Goal: Transaction & Acquisition: Purchase product/service

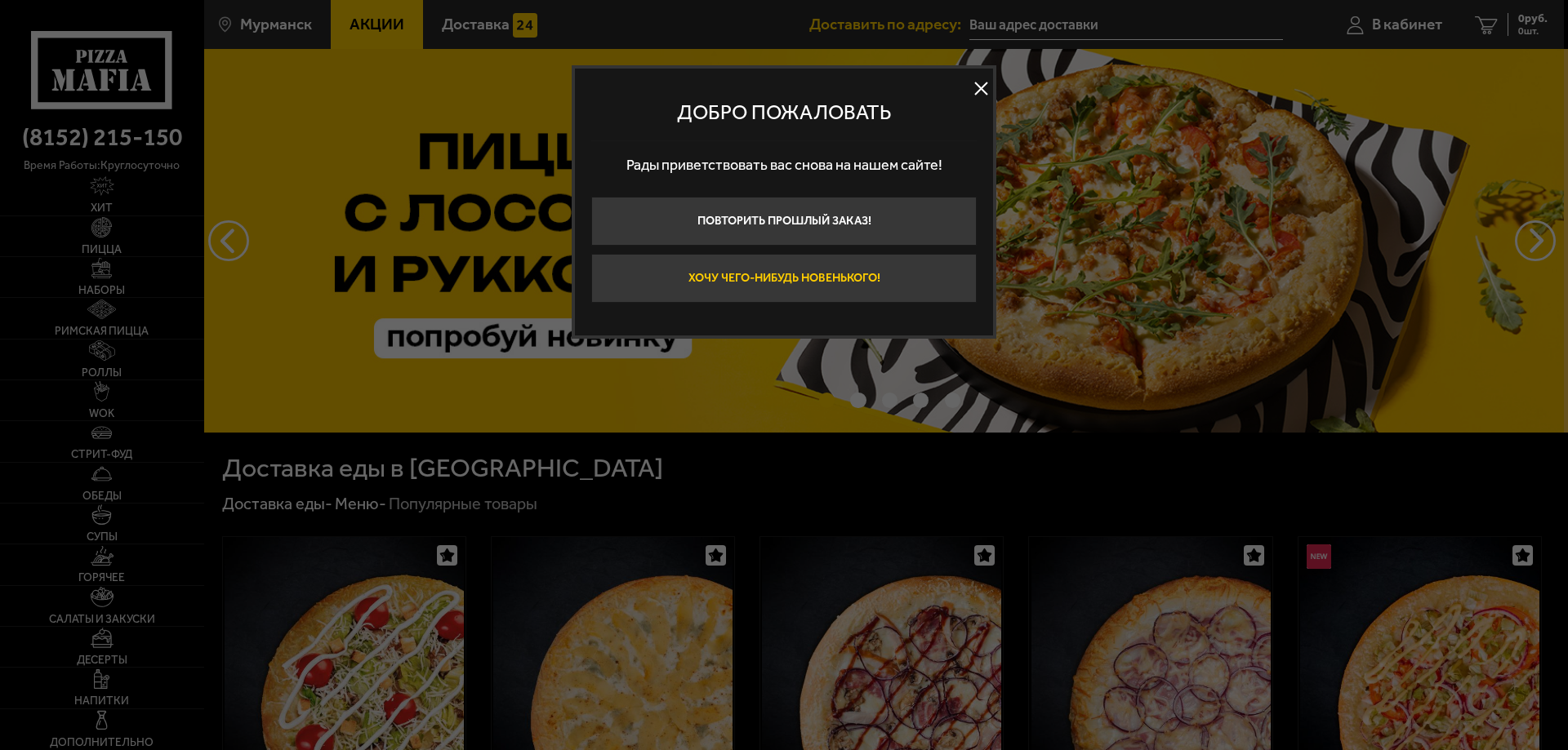
click at [844, 278] on button "Хочу чего-нибудь новенького!" at bounding box center [783, 278] width 385 height 49
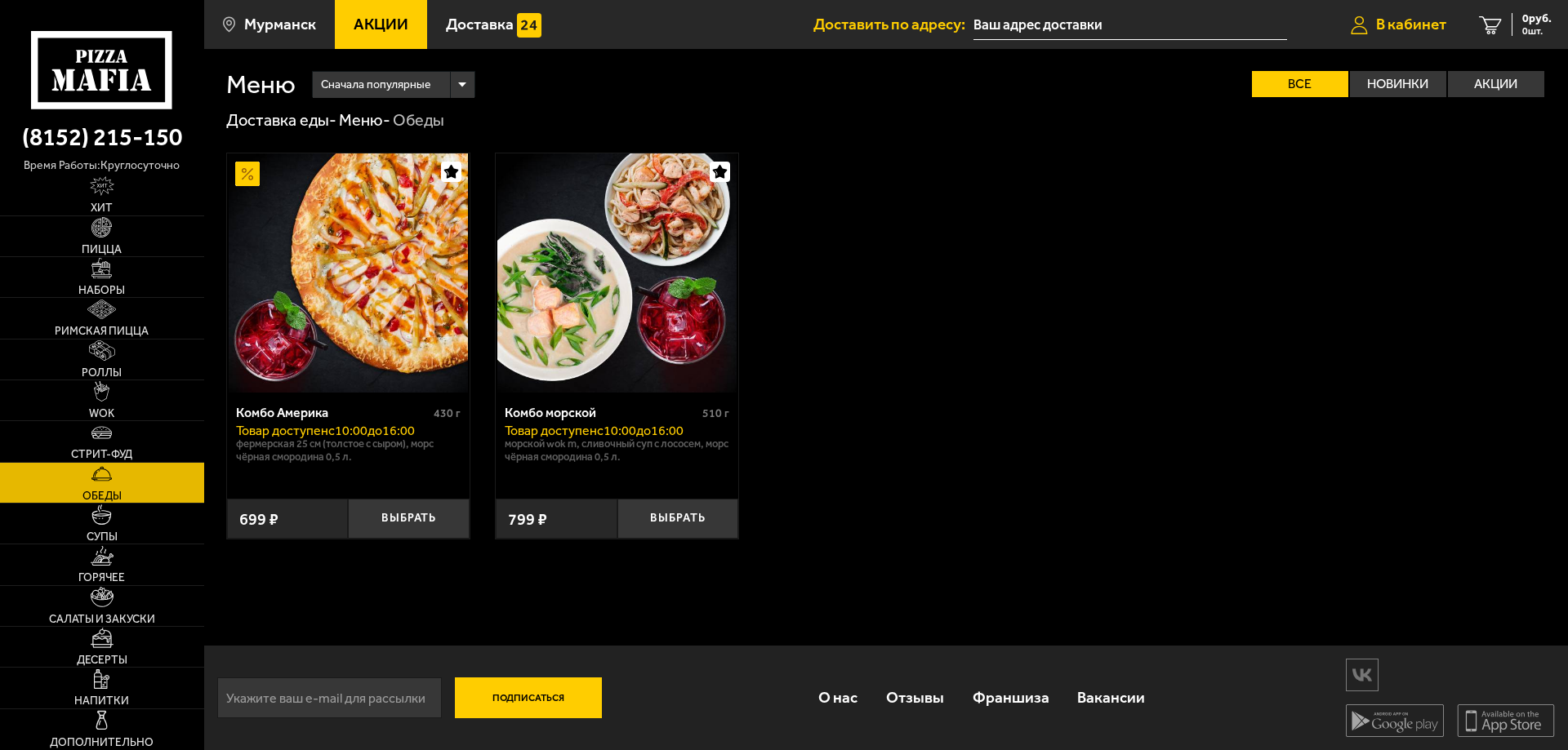
click at [1376, 30] on span "В кабинет" at bounding box center [1411, 24] width 71 height 16
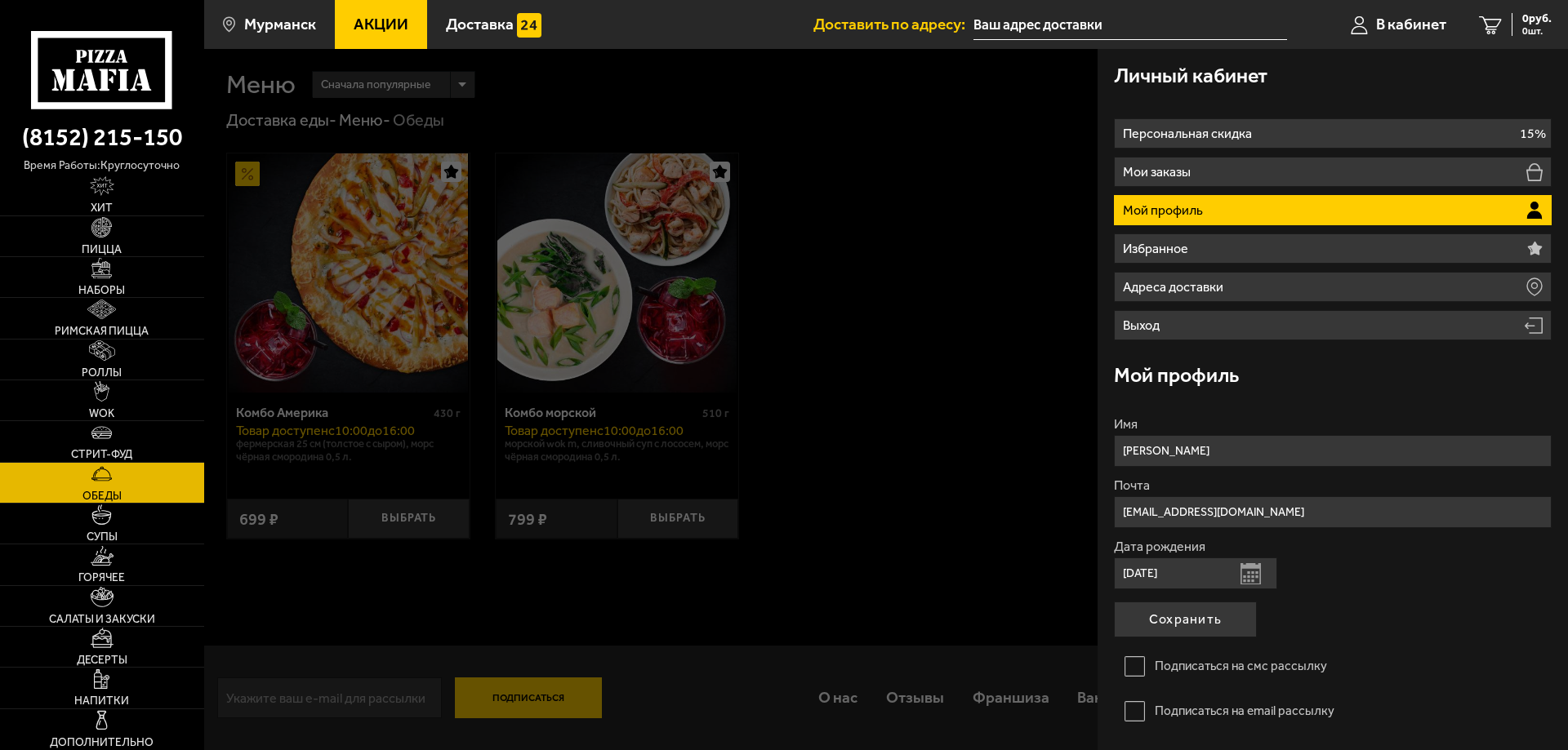
click at [997, 417] on div at bounding box center [988, 424] width 1568 height 750
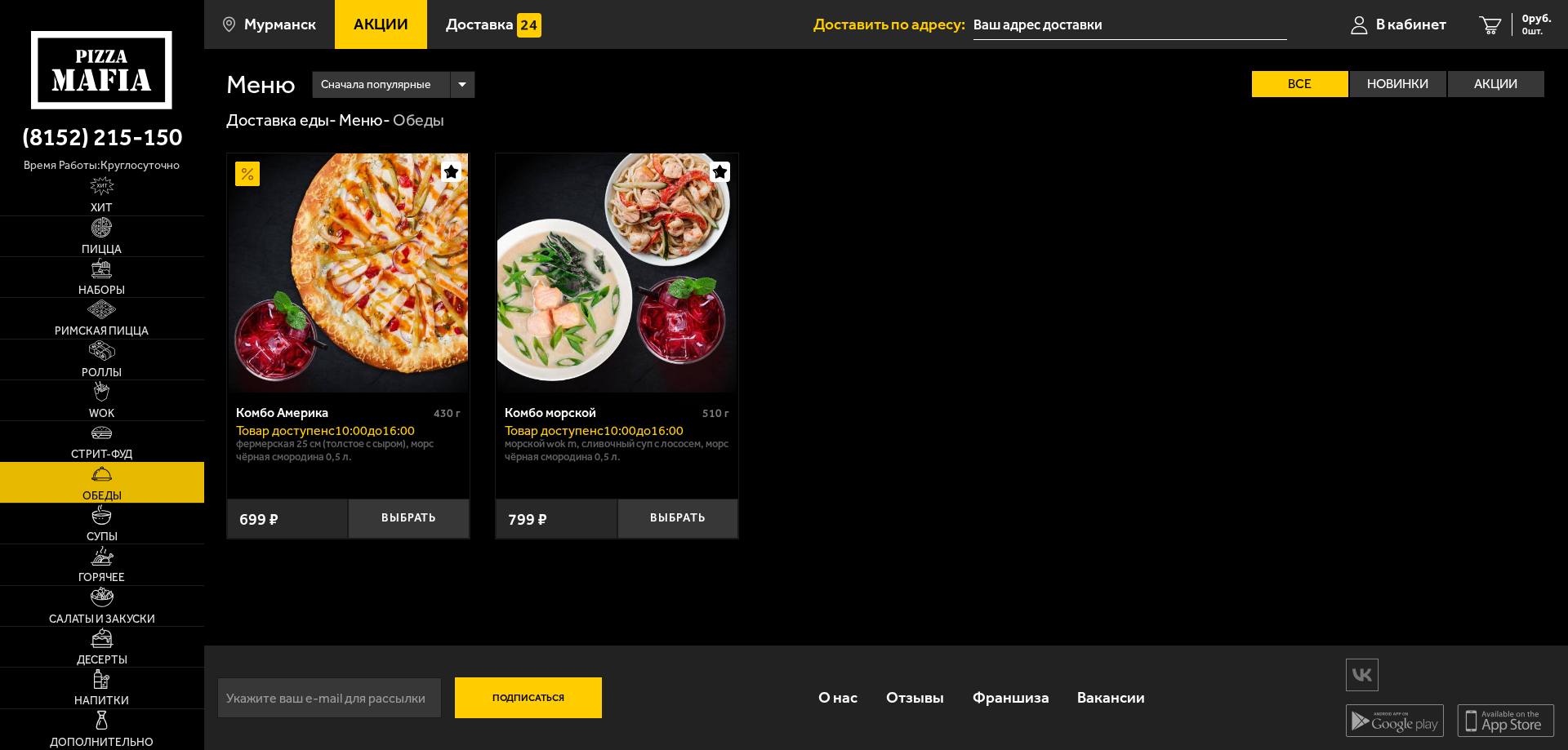
click at [107, 440] on img at bounding box center [101, 433] width 21 height 21
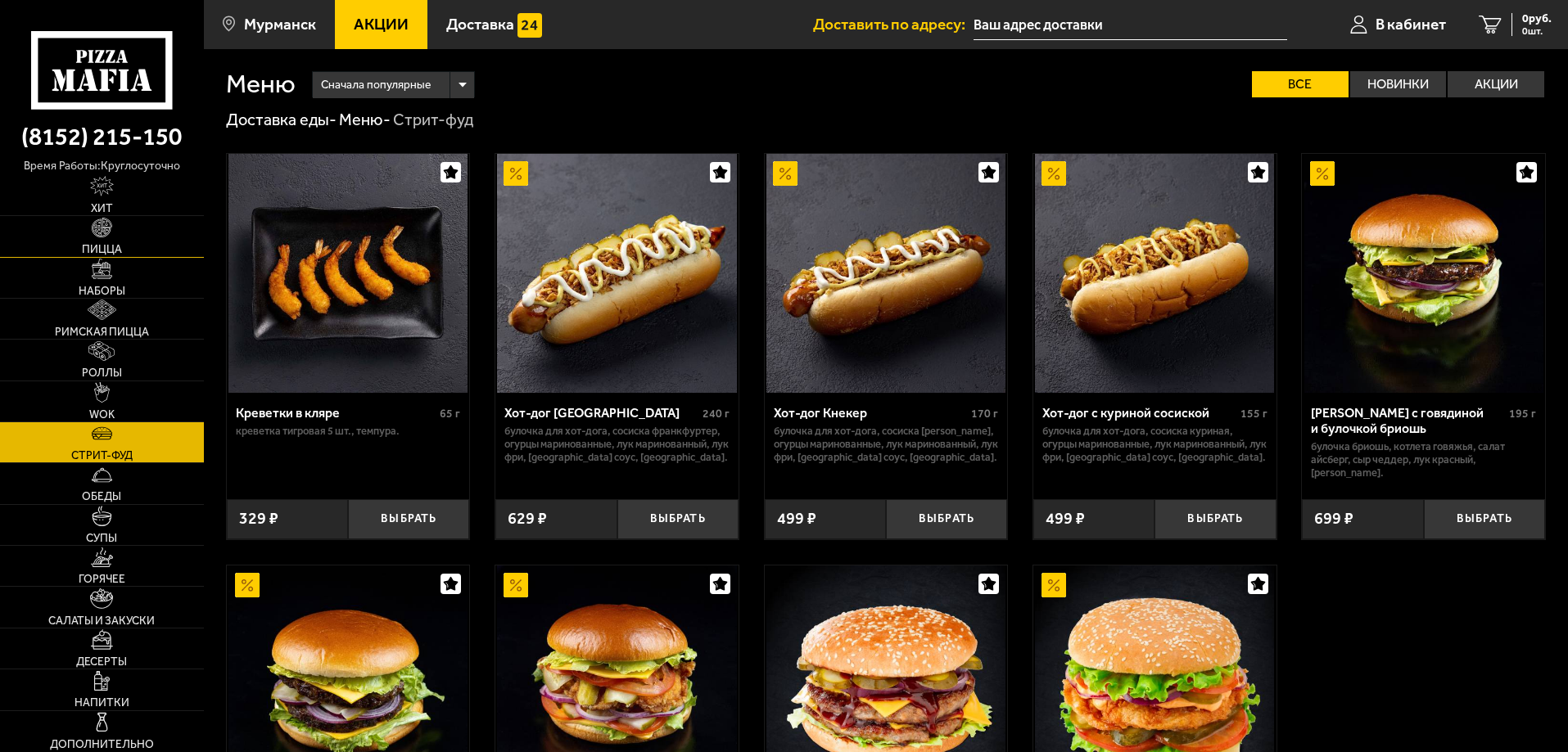
click at [117, 244] on span "Пицца" at bounding box center [102, 249] width 40 height 11
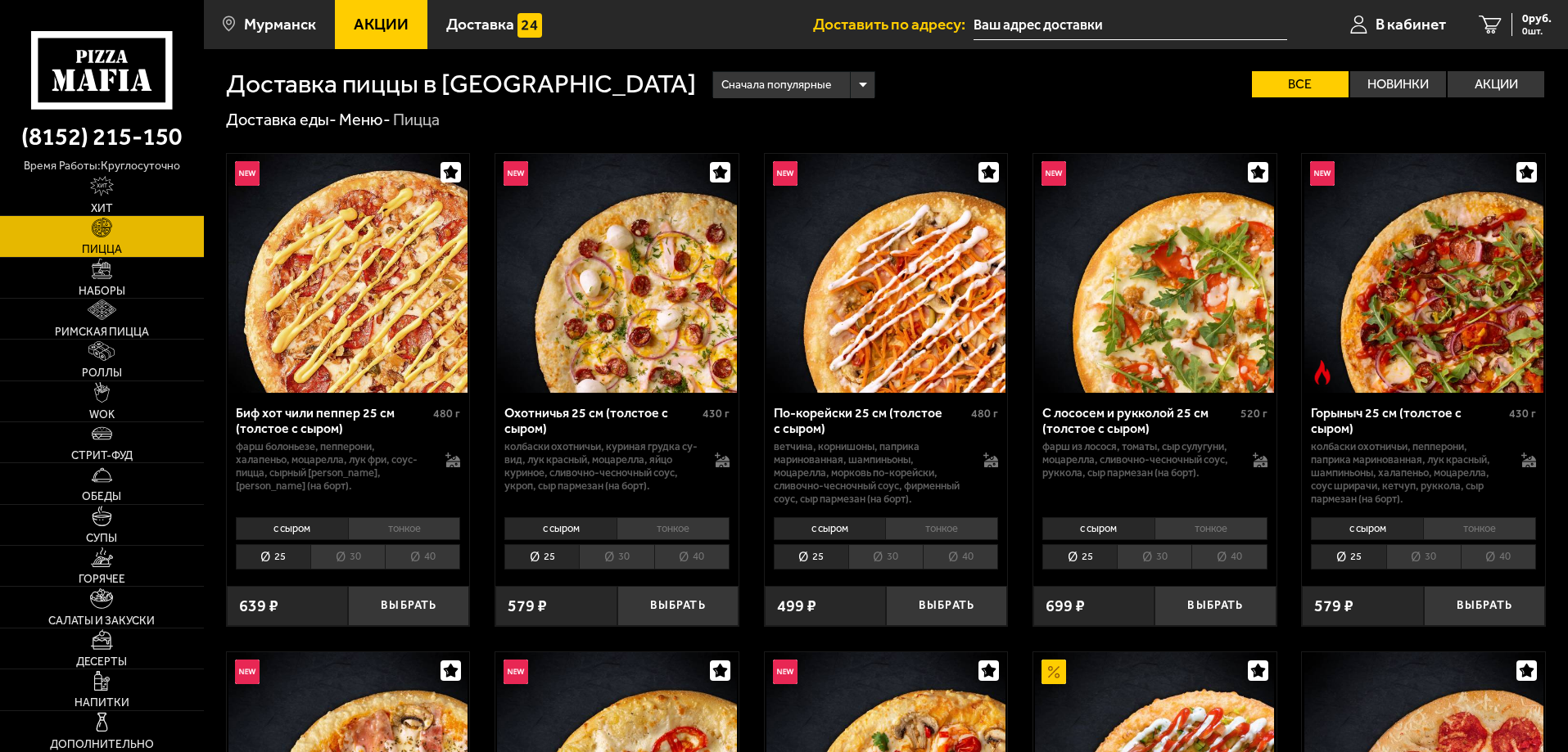
click at [1159, 564] on li "30" at bounding box center [1154, 557] width 75 height 25
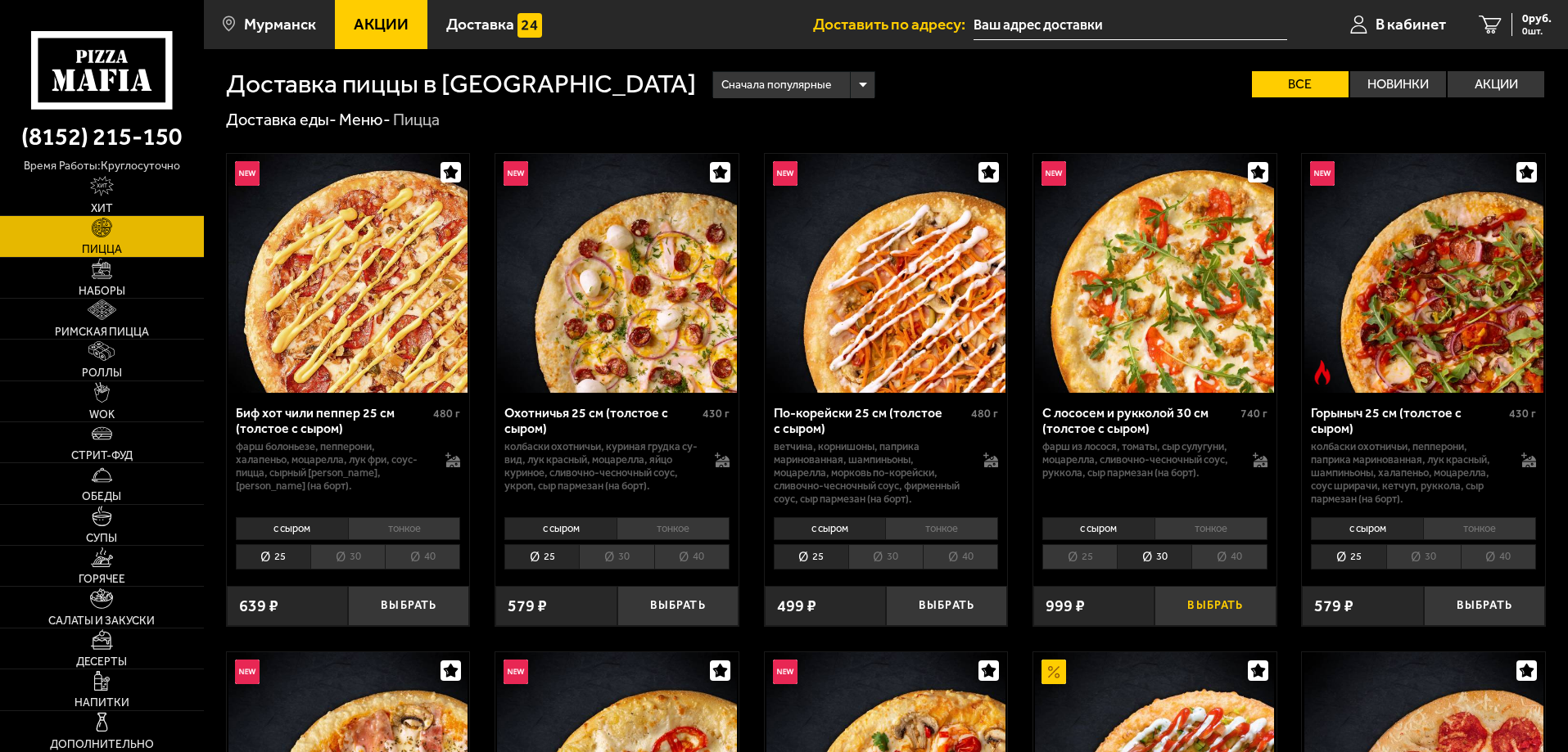
click at [1187, 604] on button "Выбрать" at bounding box center [1214, 606] width 121 height 40
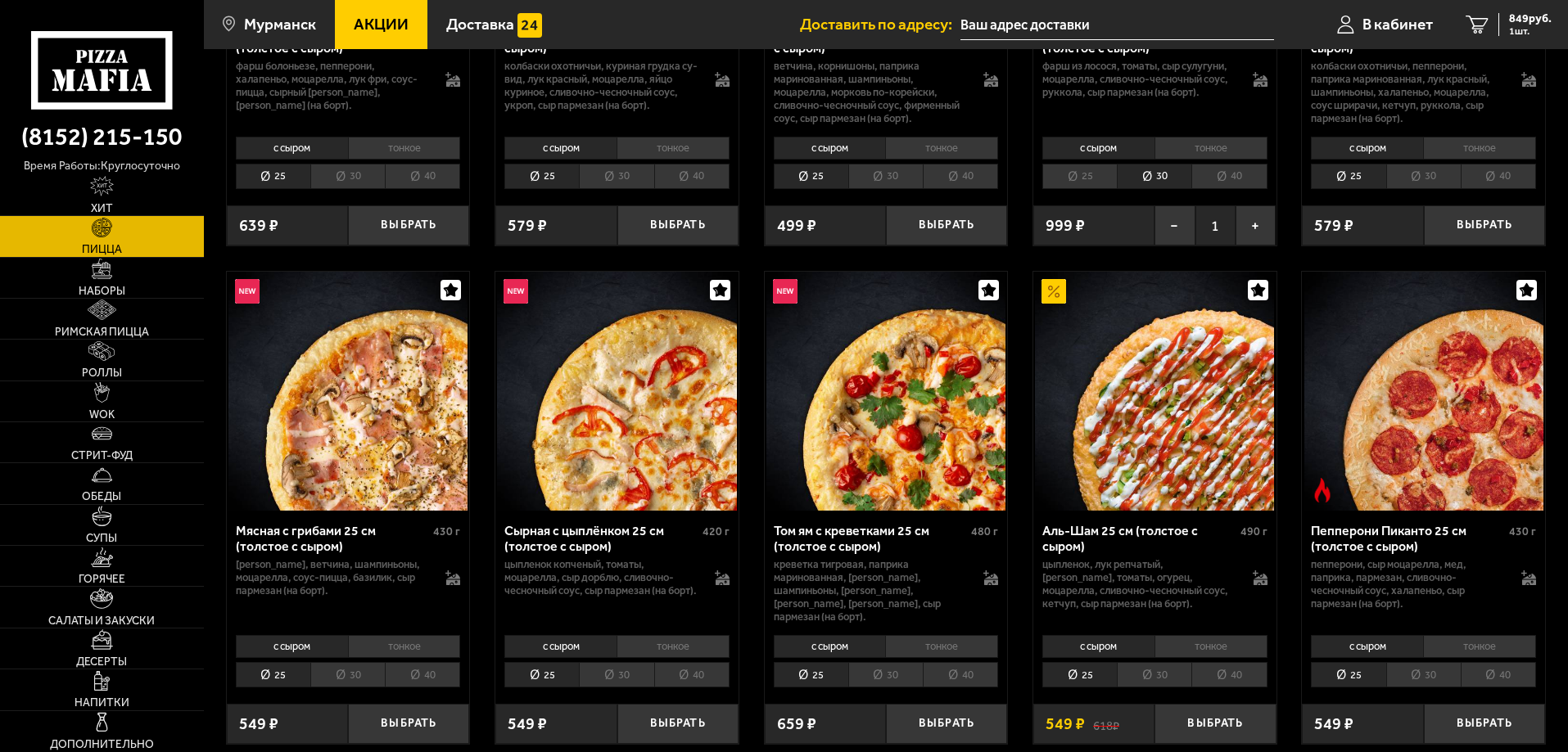
scroll to position [409, 0]
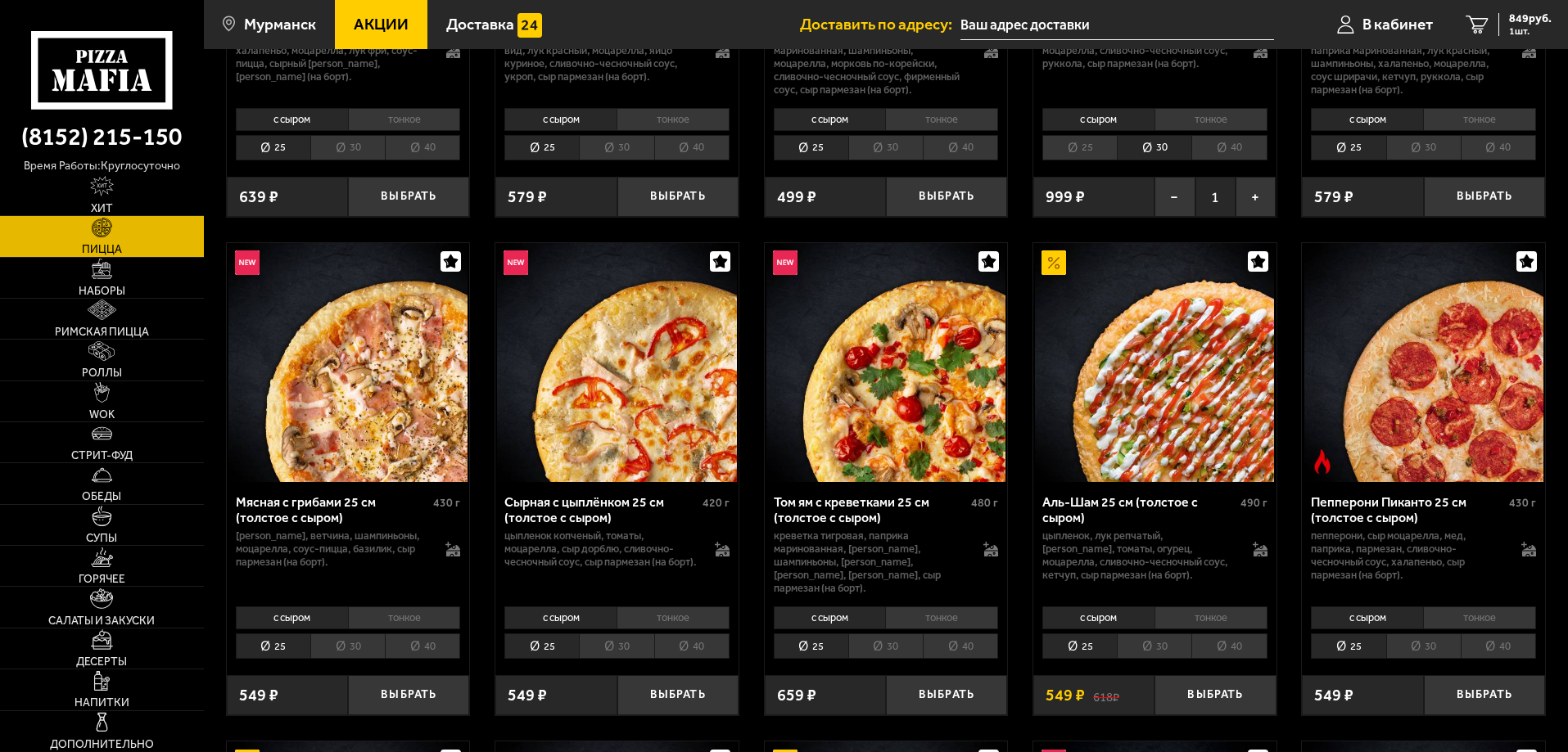
click at [888, 638] on li "30" at bounding box center [885, 645] width 75 height 25
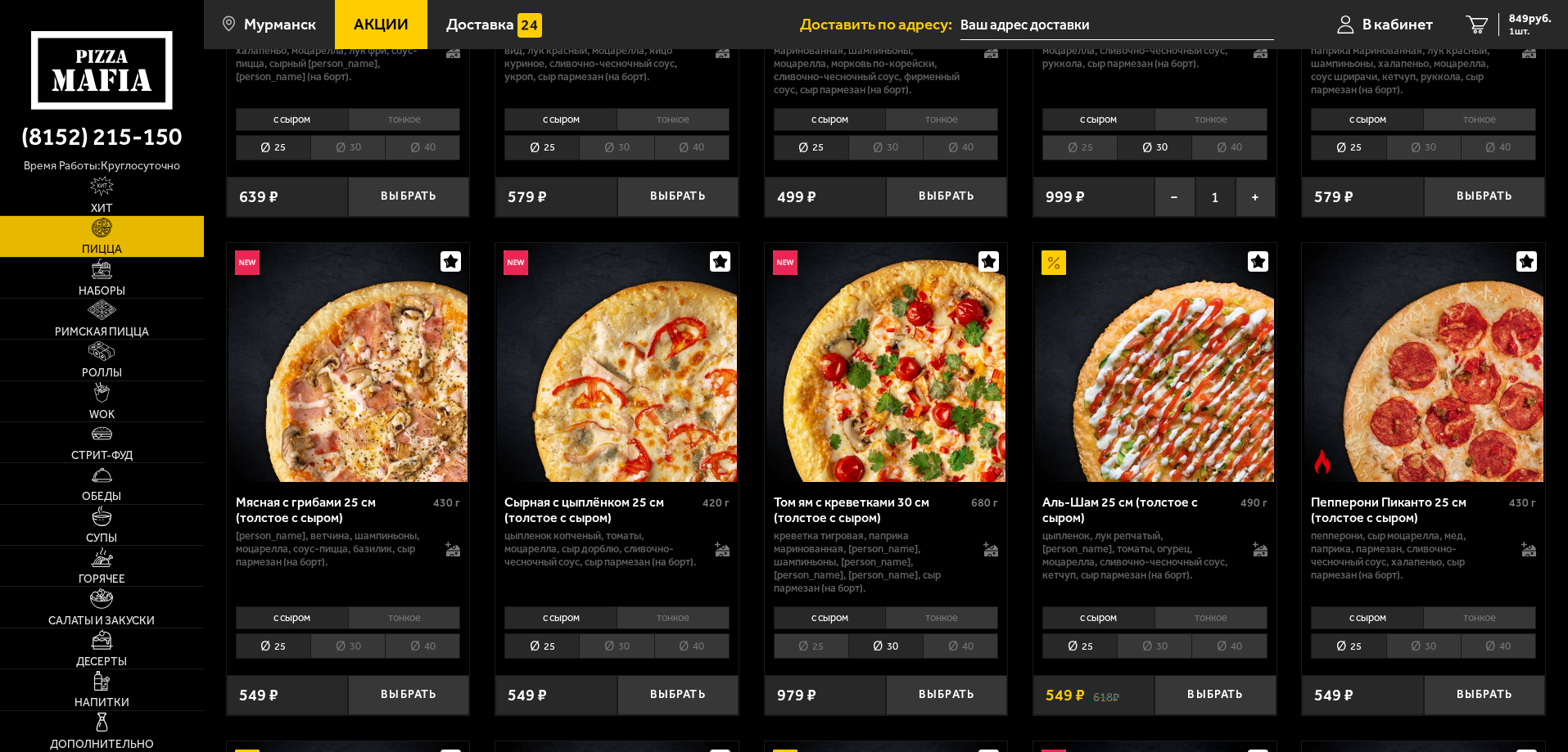
click at [808, 633] on li "25" at bounding box center [811, 645] width 75 height 25
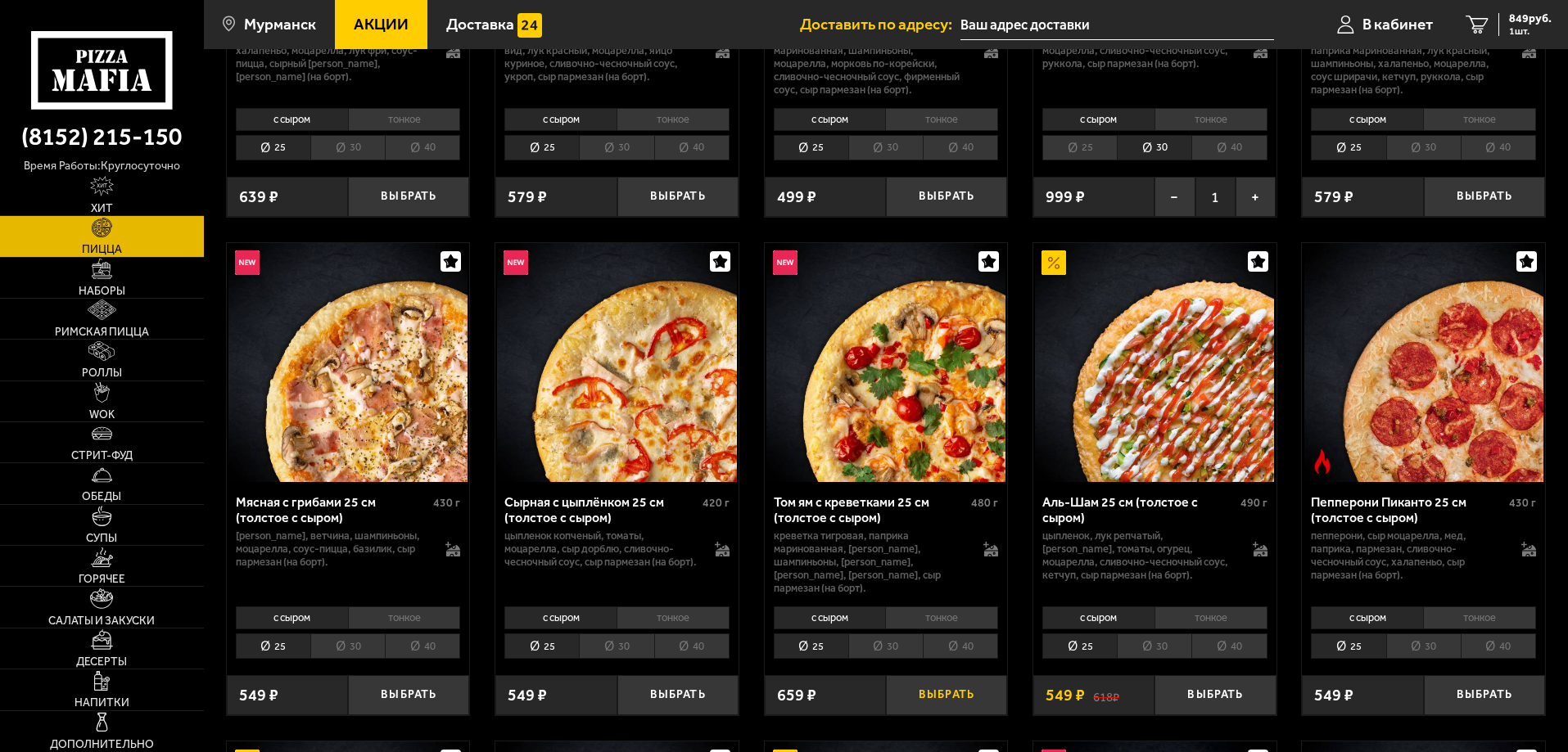
click at [951, 681] on button "Выбрать" at bounding box center [946, 695] width 121 height 40
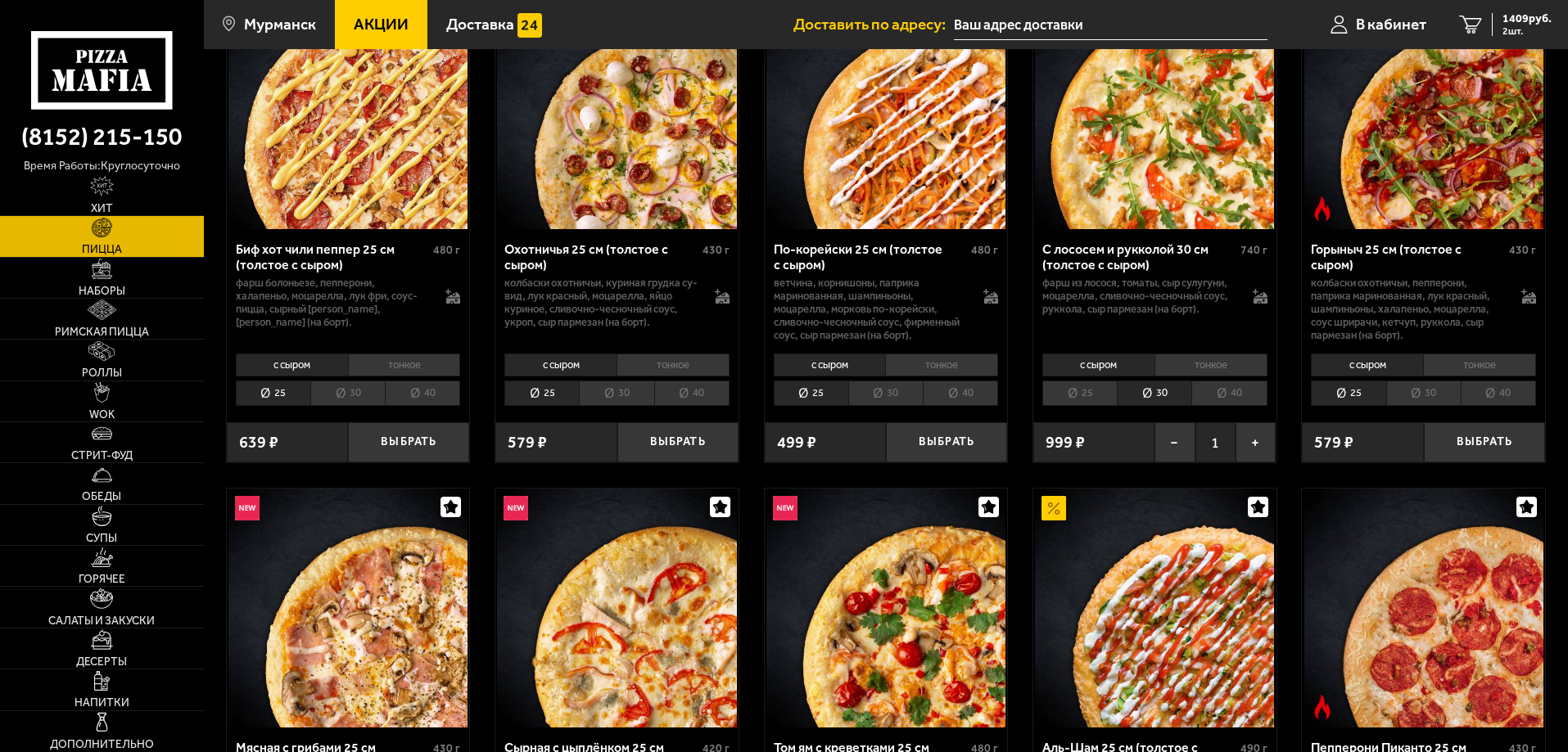
scroll to position [0, 0]
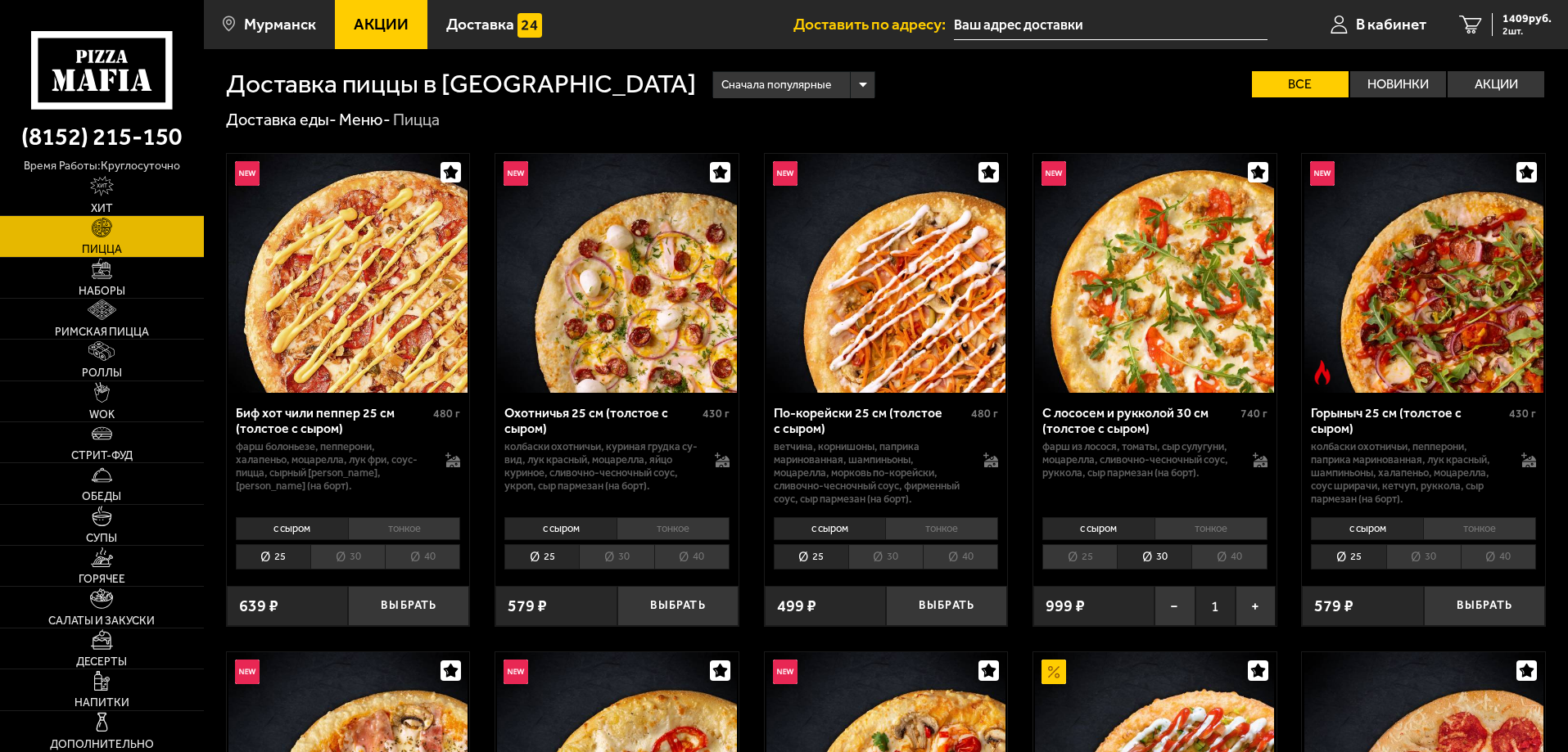
click at [1077, 554] on li "25" at bounding box center [1079, 557] width 75 height 25
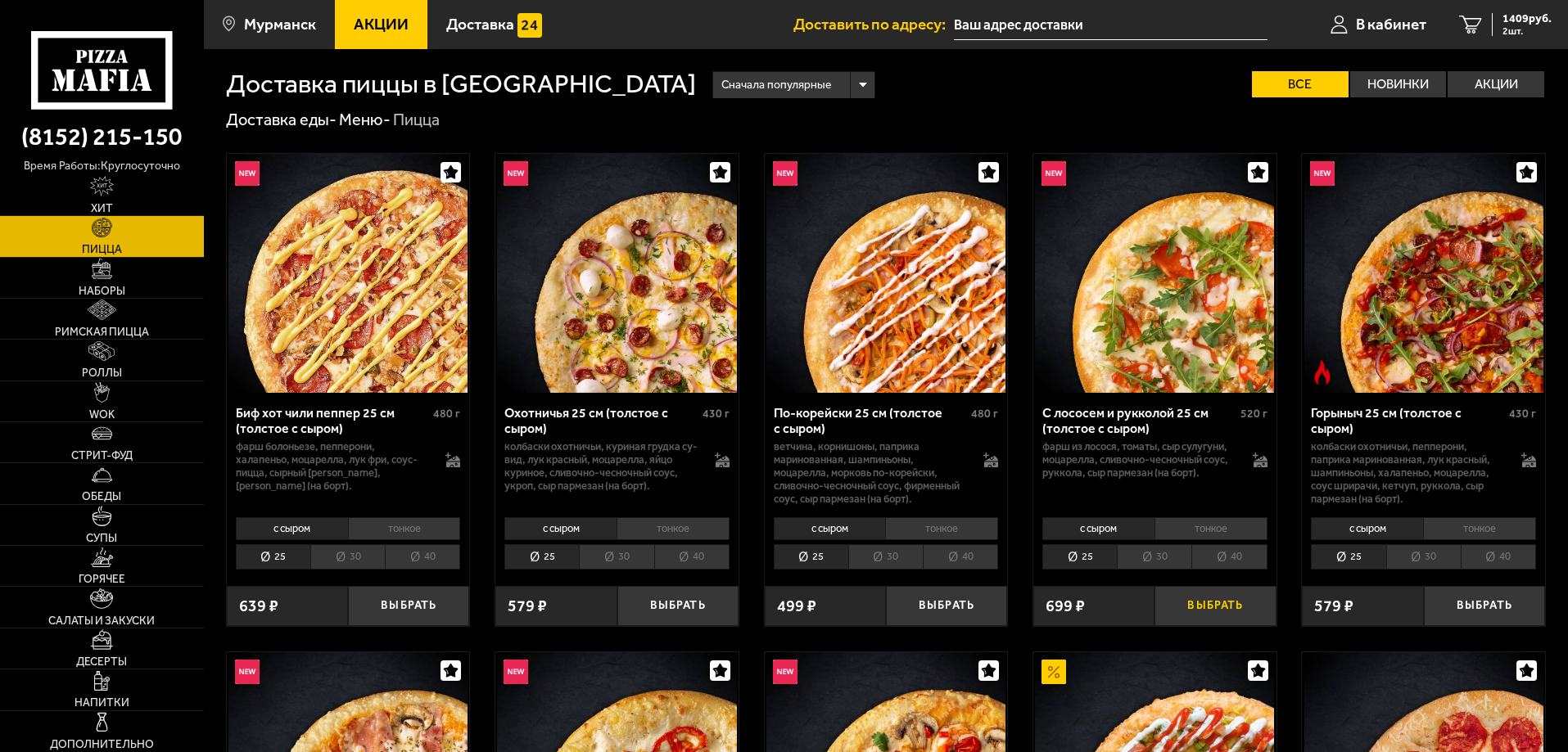
click at [1205, 610] on button "Выбрать" at bounding box center [1214, 606] width 121 height 40
click at [1521, 18] on span "2003 руб." at bounding box center [1526, 18] width 49 height 11
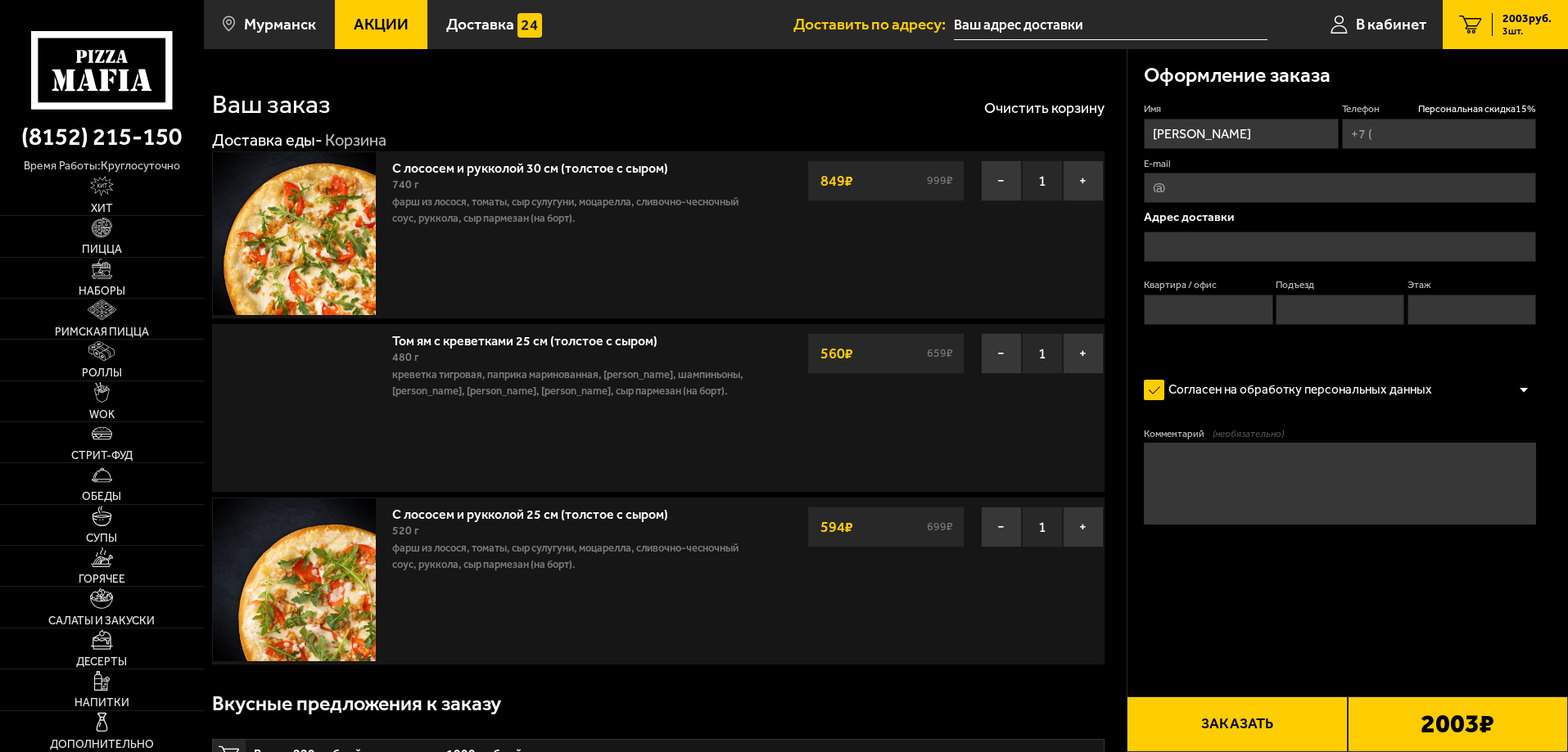
type input "[PHONE_NUMBER]"
type input "[STREET_ADDRESS][PERSON_NAME]"
type input "25"
type input "2"
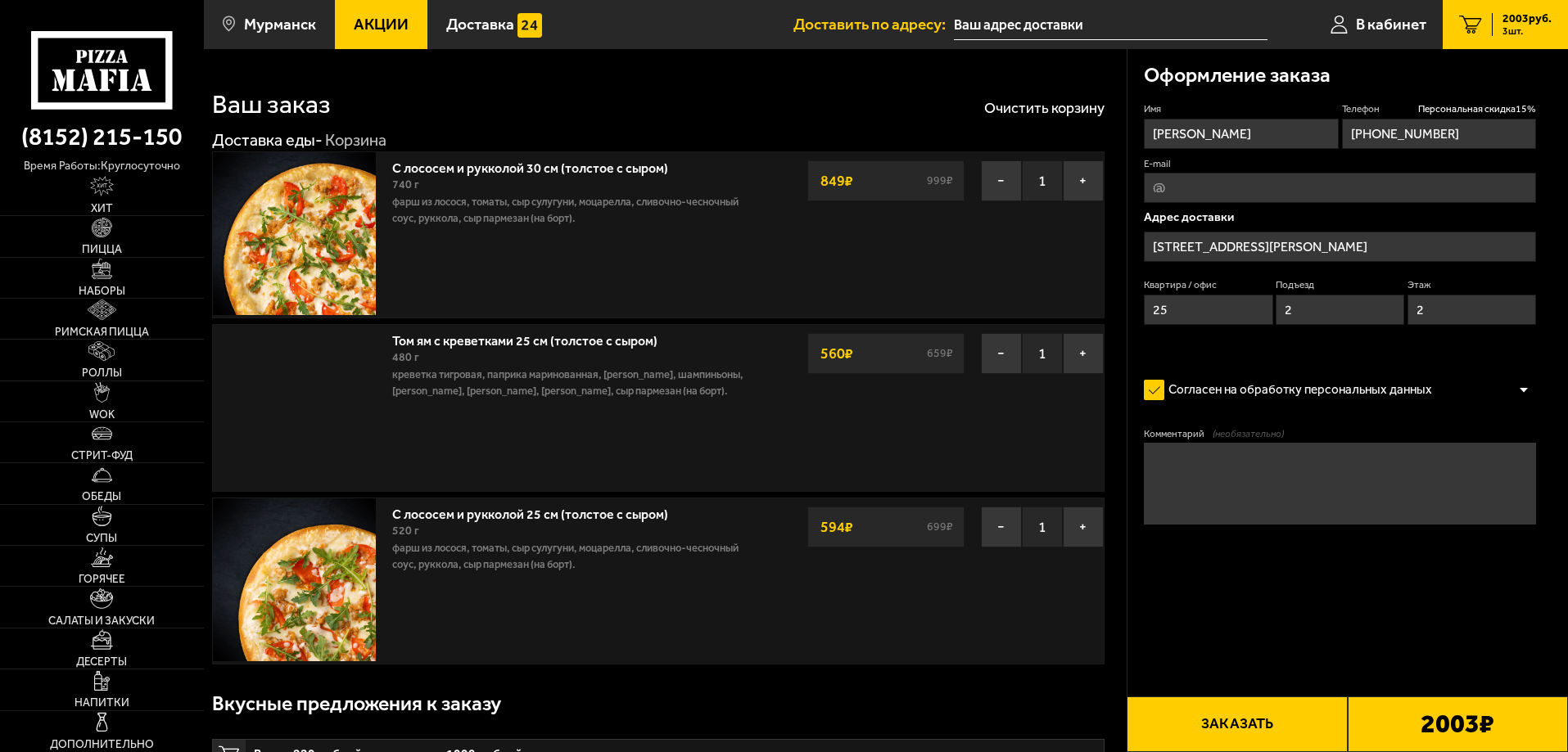
type input "[STREET_ADDRESS][PERSON_NAME]"
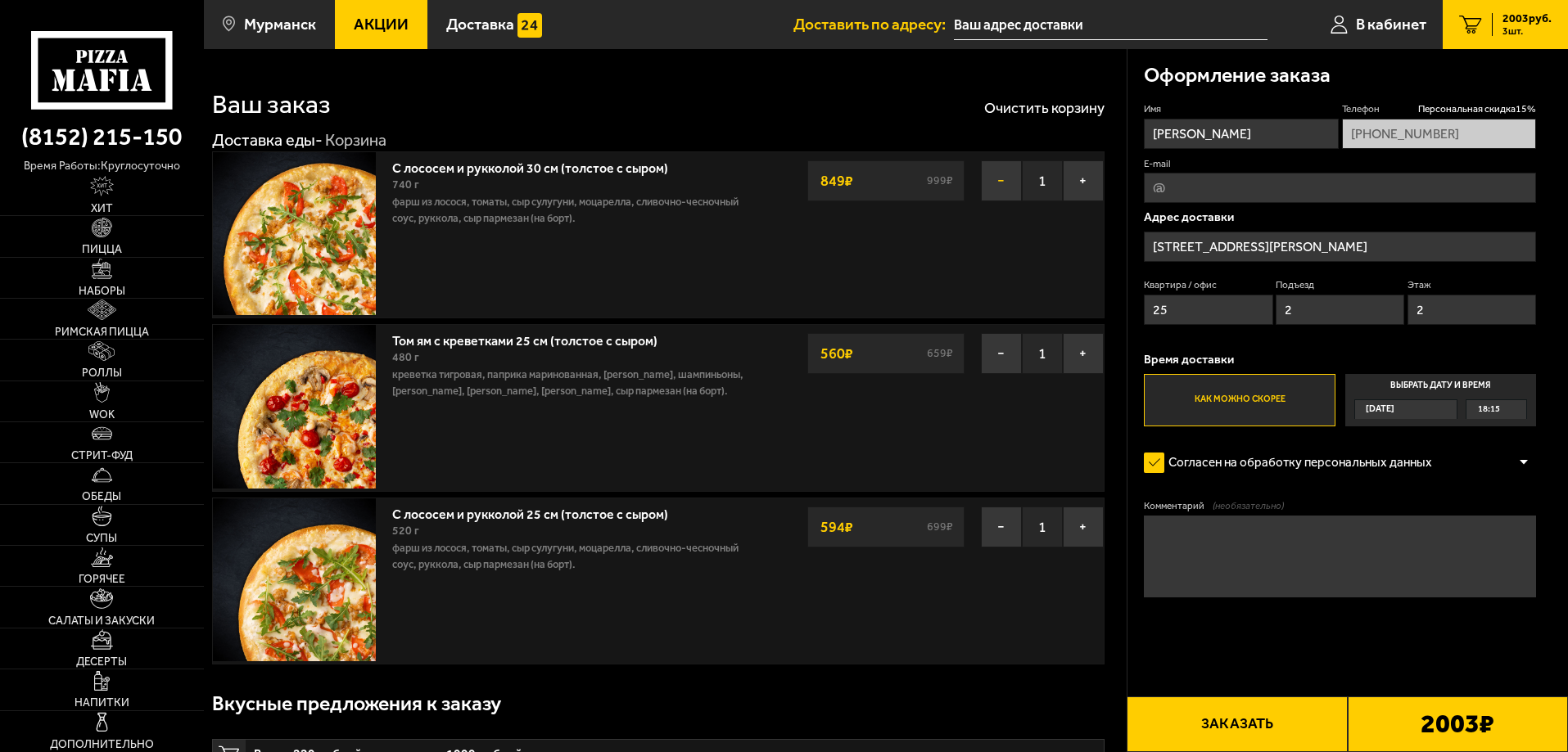
click at [998, 184] on button "−" at bounding box center [1000, 181] width 41 height 41
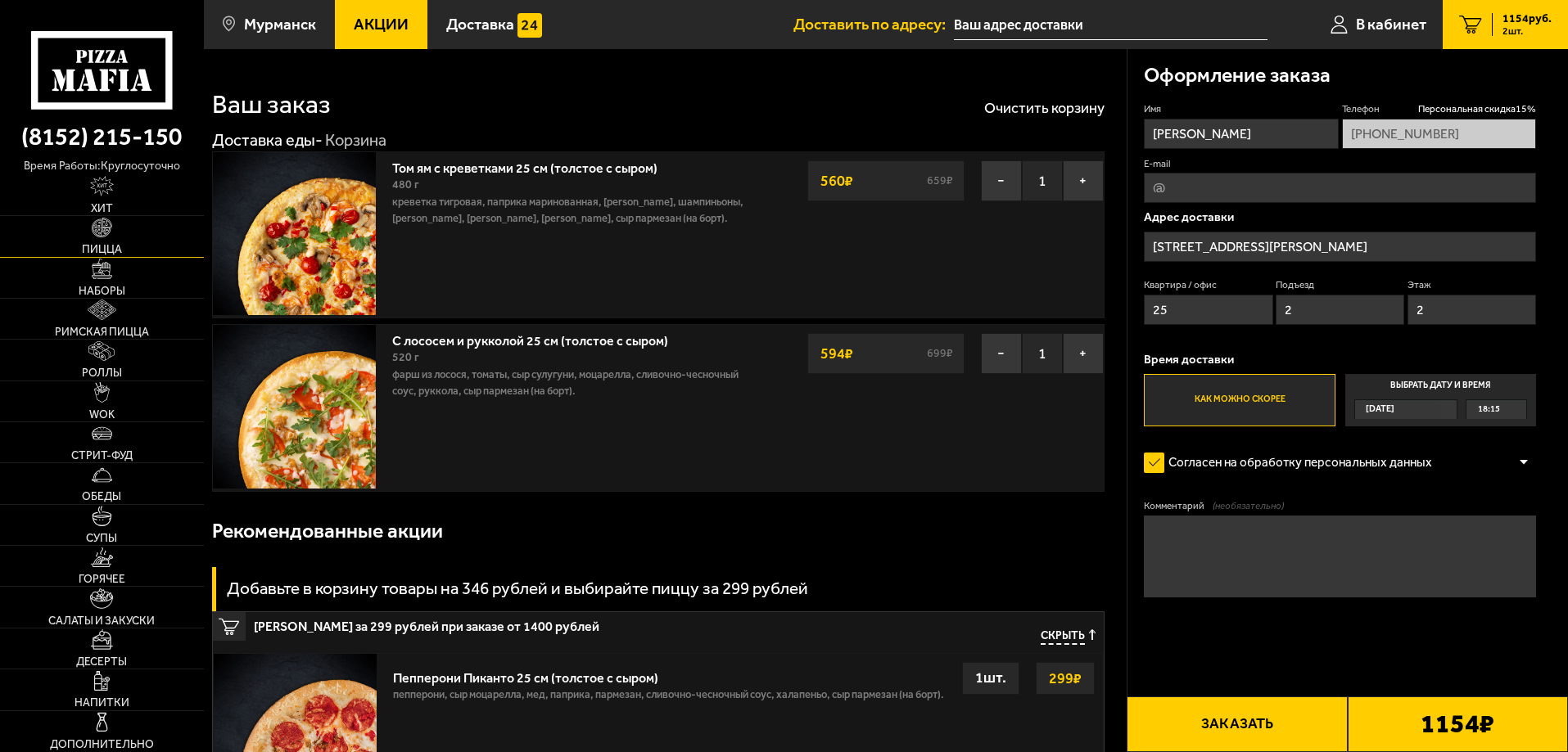
click at [114, 217] on link "Пицца" at bounding box center [102, 236] width 203 height 40
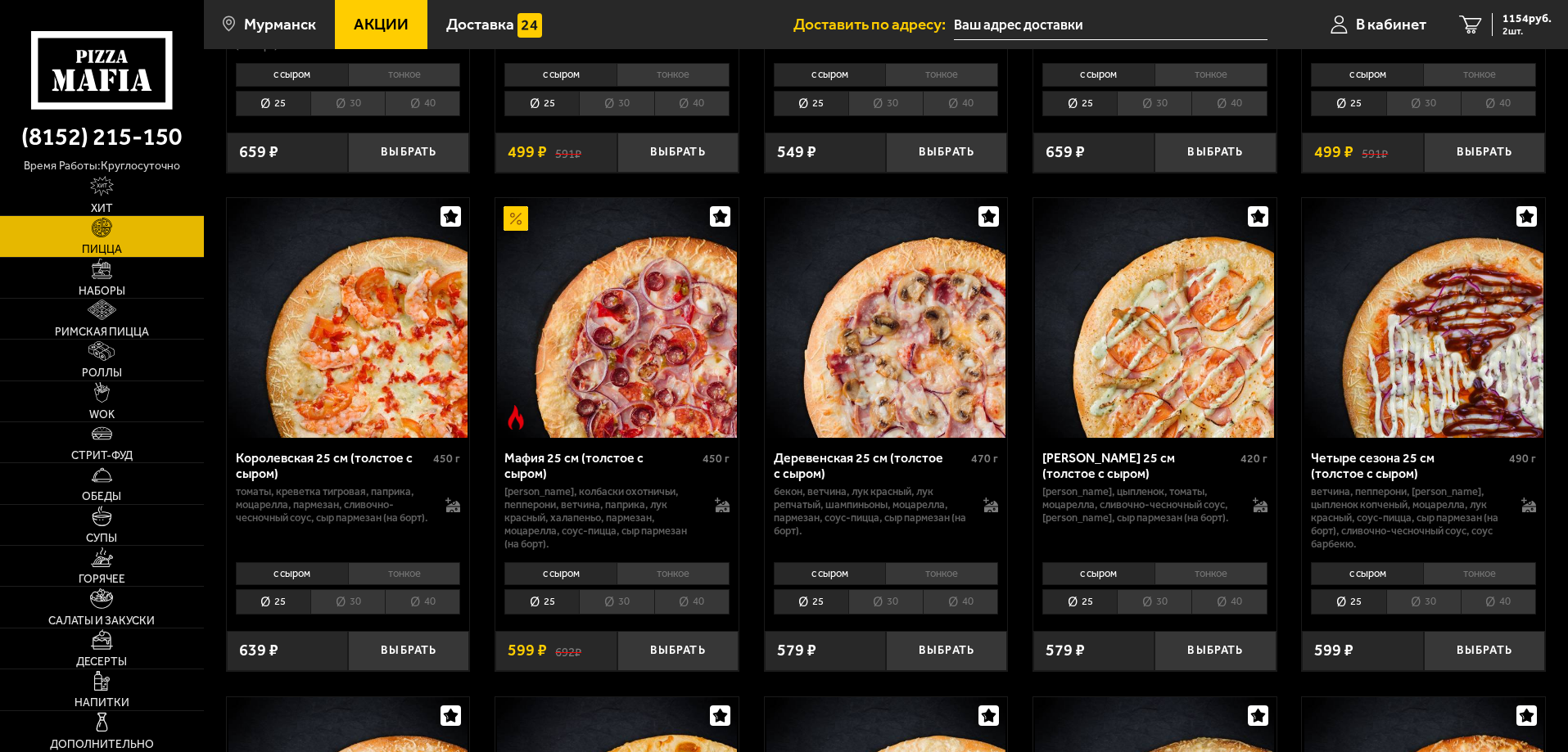
scroll to position [1719, 0]
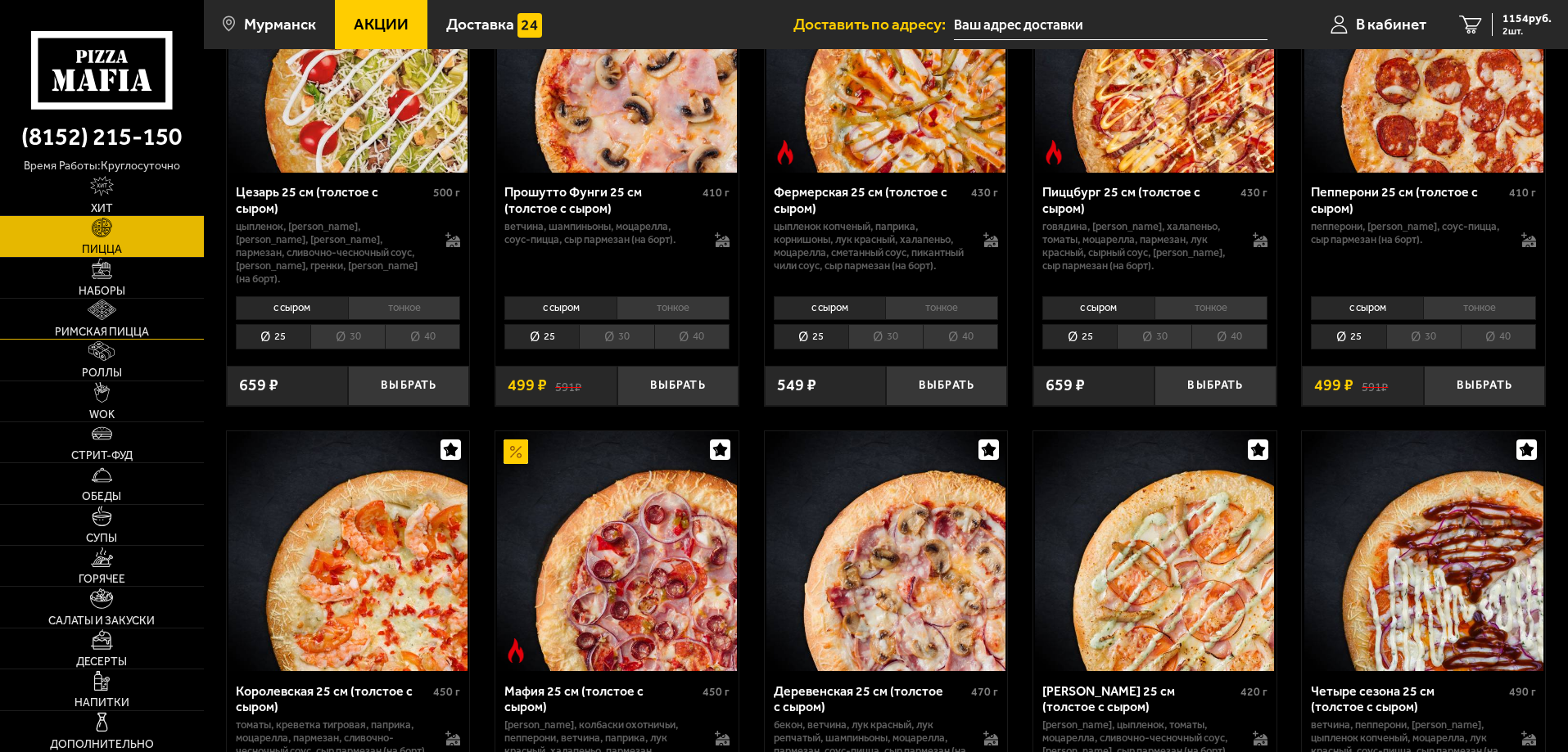
click at [108, 313] on img at bounding box center [102, 309] width 29 height 21
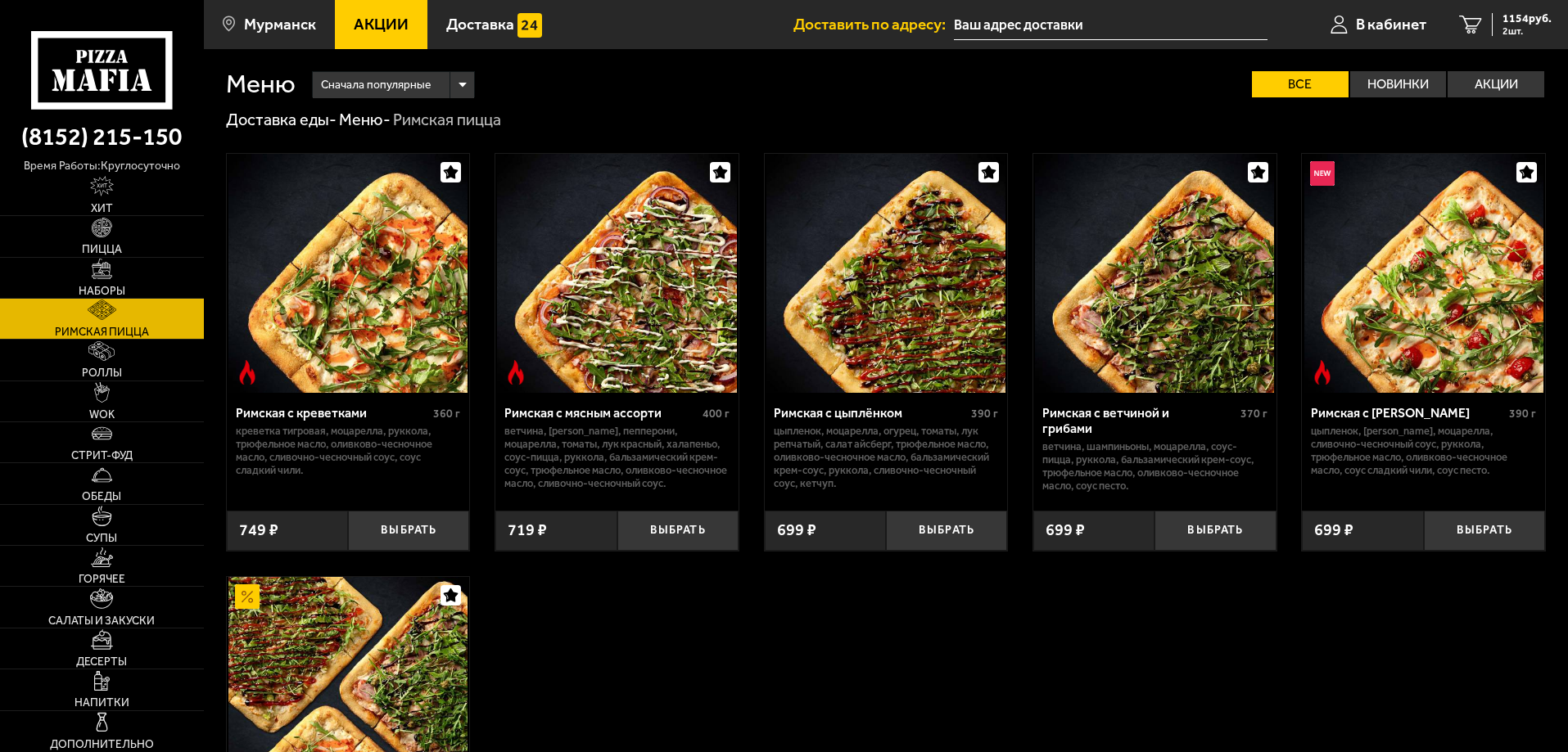
scroll to position [82, 0]
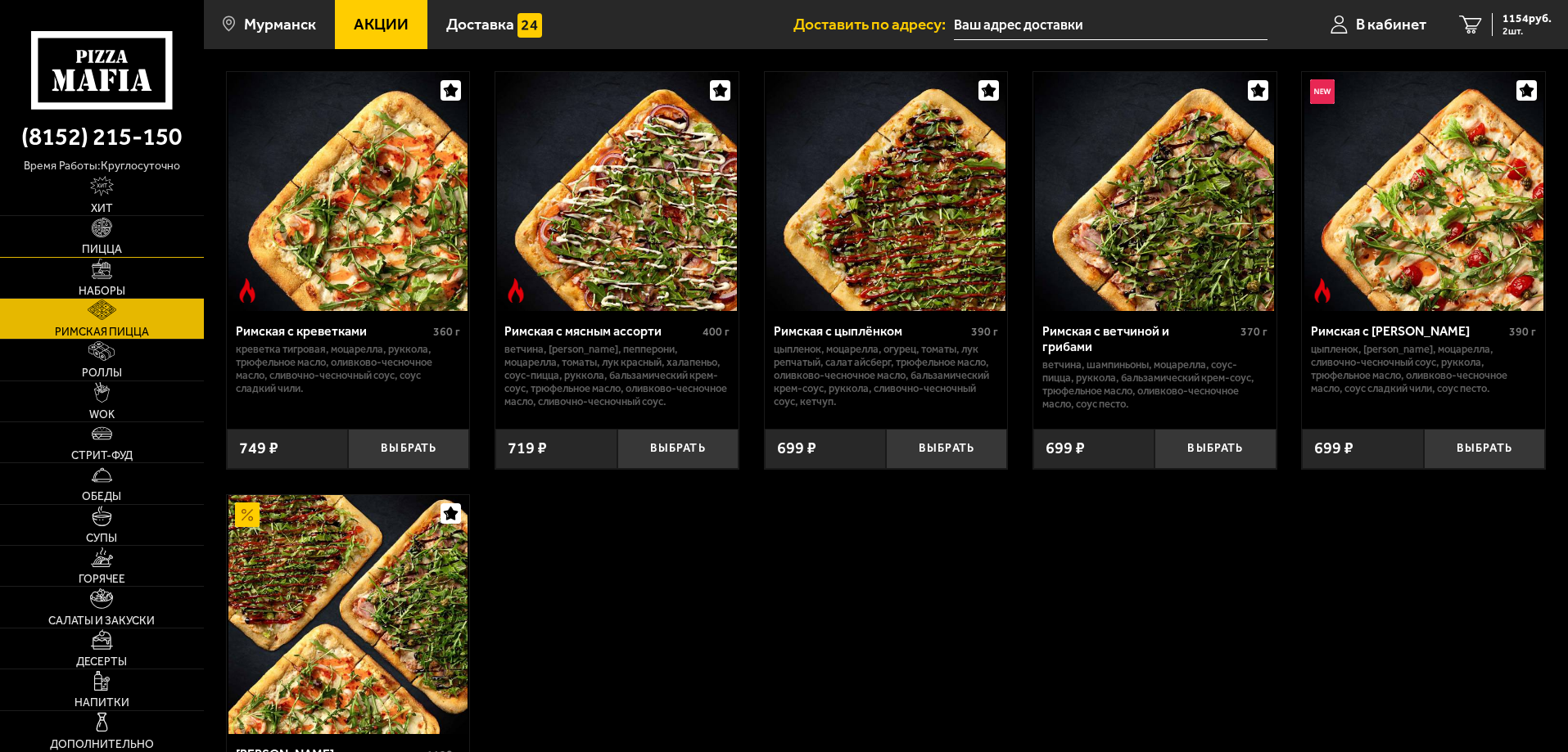
click at [108, 236] on img at bounding box center [102, 227] width 21 height 21
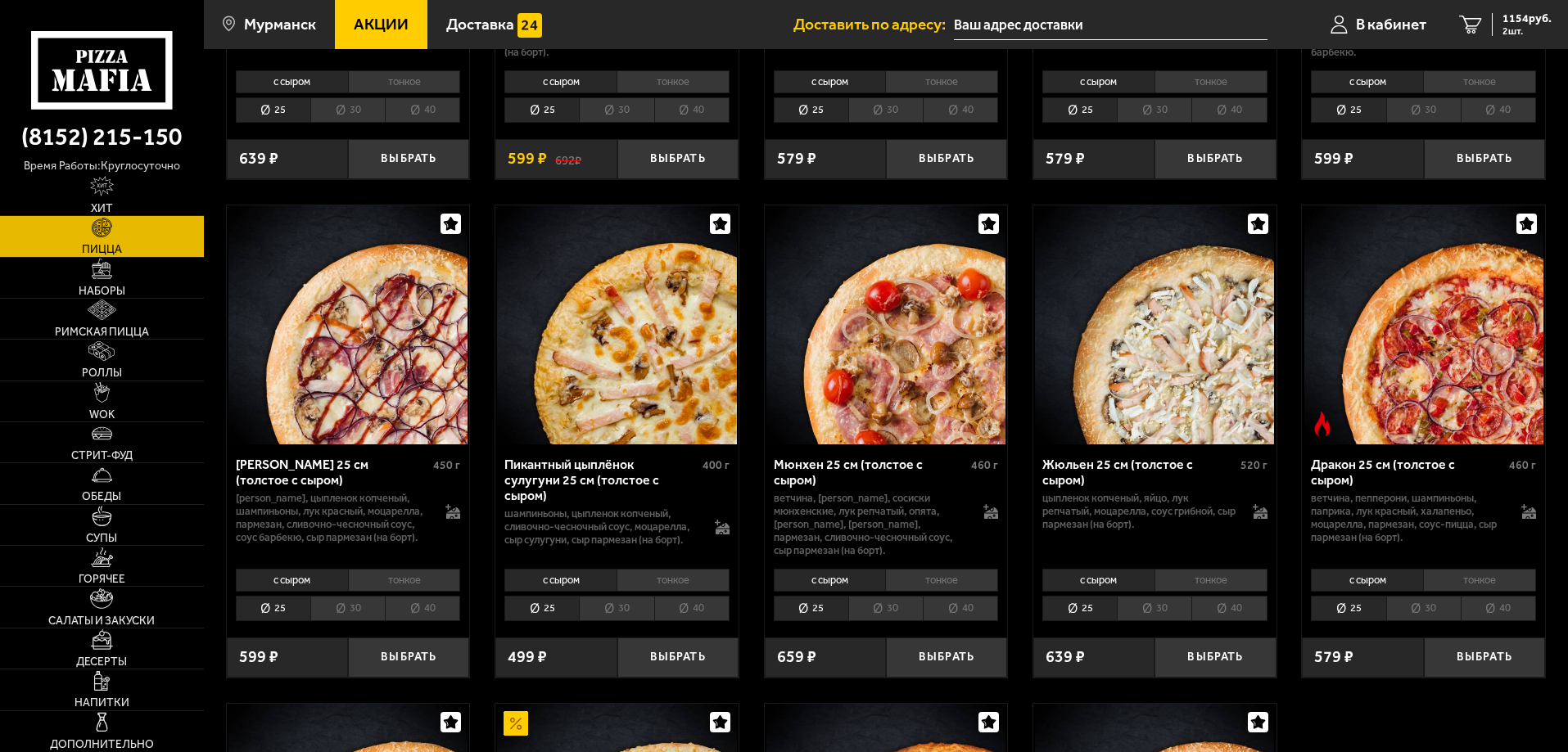
scroll to position [2538, 0]
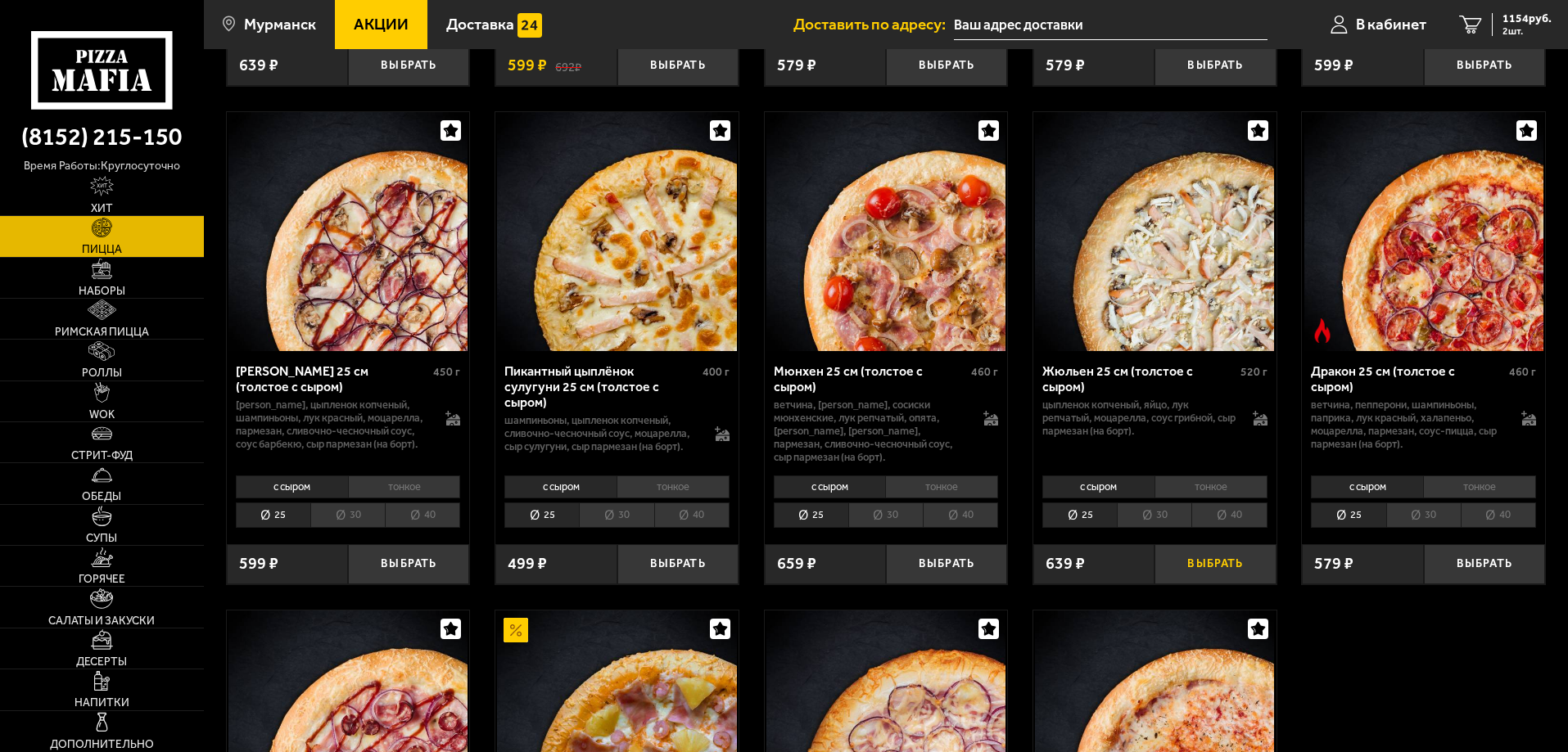
click at [1210, 584] on button "Выбрать" at bounding box center [1214, 564] width 121 height 40
click at [1524, 19] on span "1697 руб." at bounding box center [1526, 18] width 49 height 11
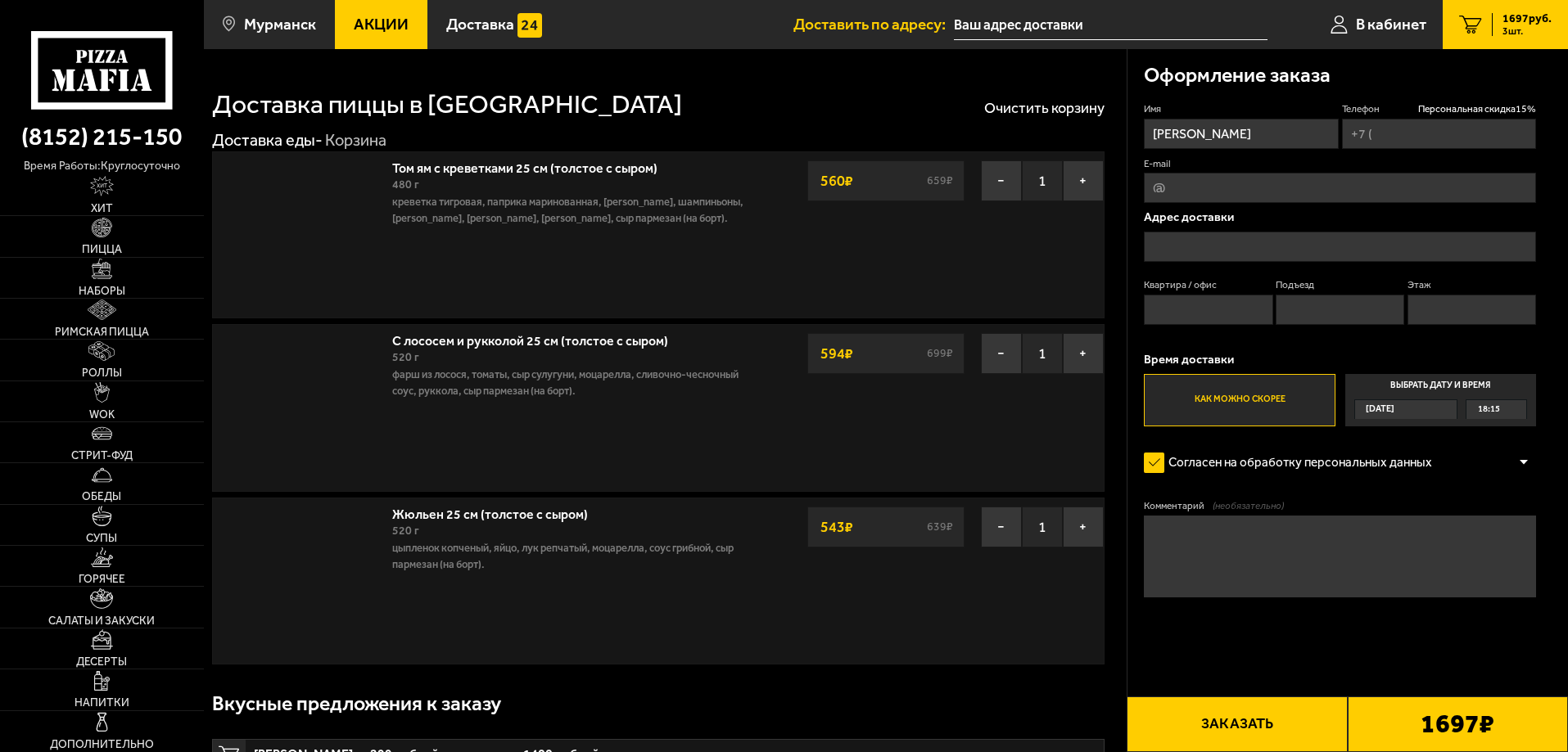
type input "[PHONE_NUMBER]"
type input "[STREET_ADDRESS][PERSON_NAME]"
type input "25"
type input "2"
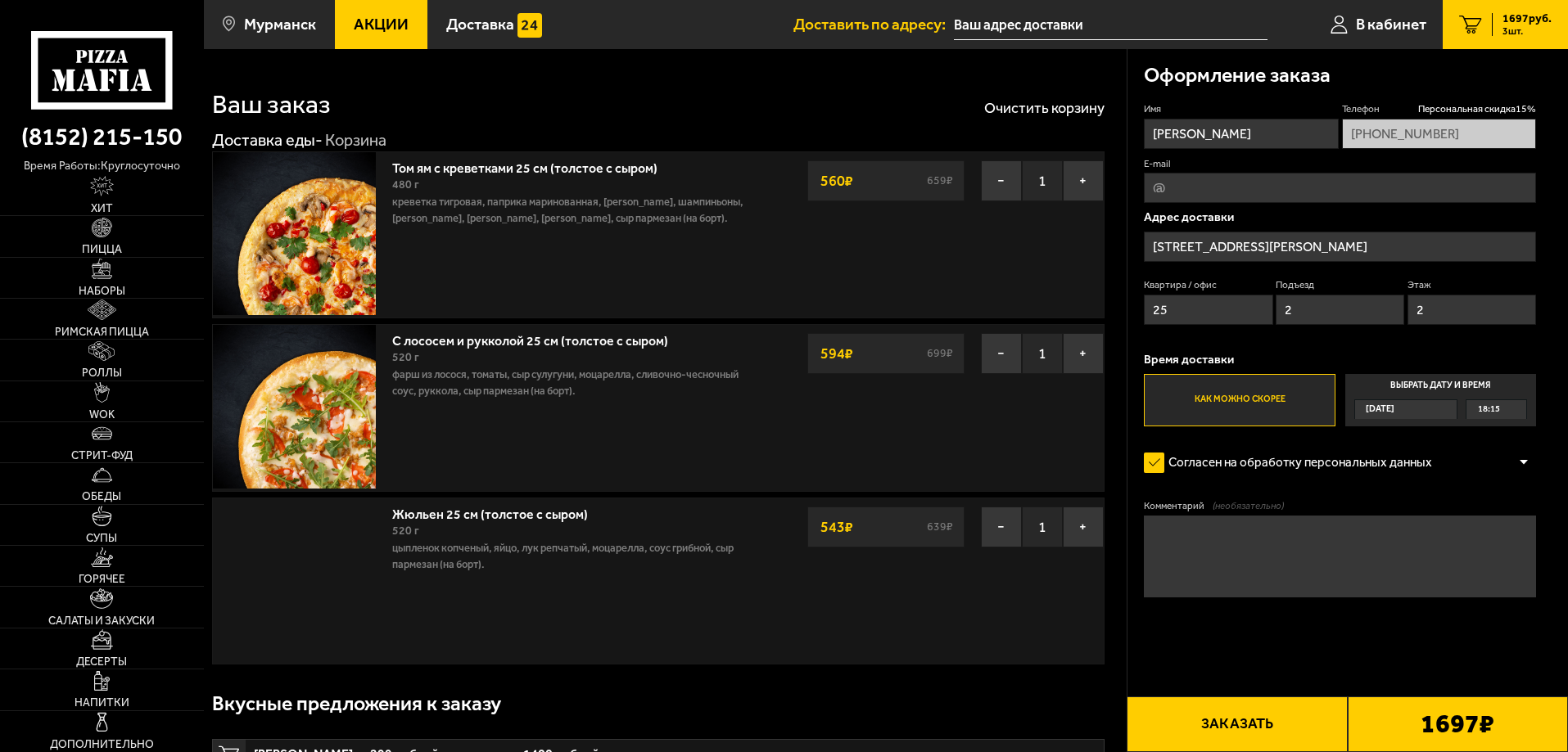
type input "[STREET_ADDRESS][PERSON_NAME]"
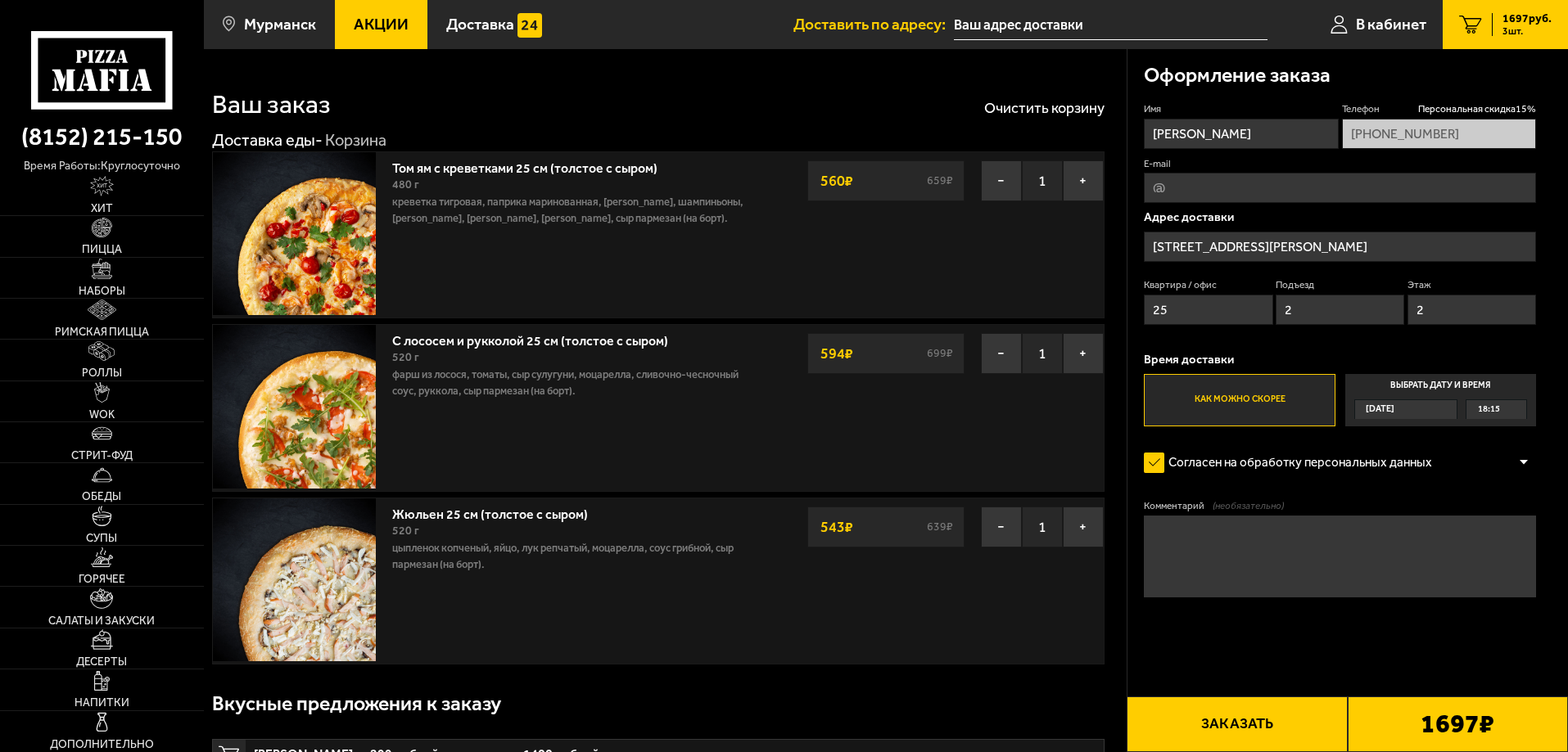
click at [1486, 410] on span "18:15" at bounding box center [1489, 409] width 22 height 19
click at [0, 0] on input "Выбрать дату и время [DATE] 18:15" at bounding box center [0, 0] width 0 height 0
click at [1394, 411] on span "[DATE]" at bounding box center [1379, 409] width 29 height 19
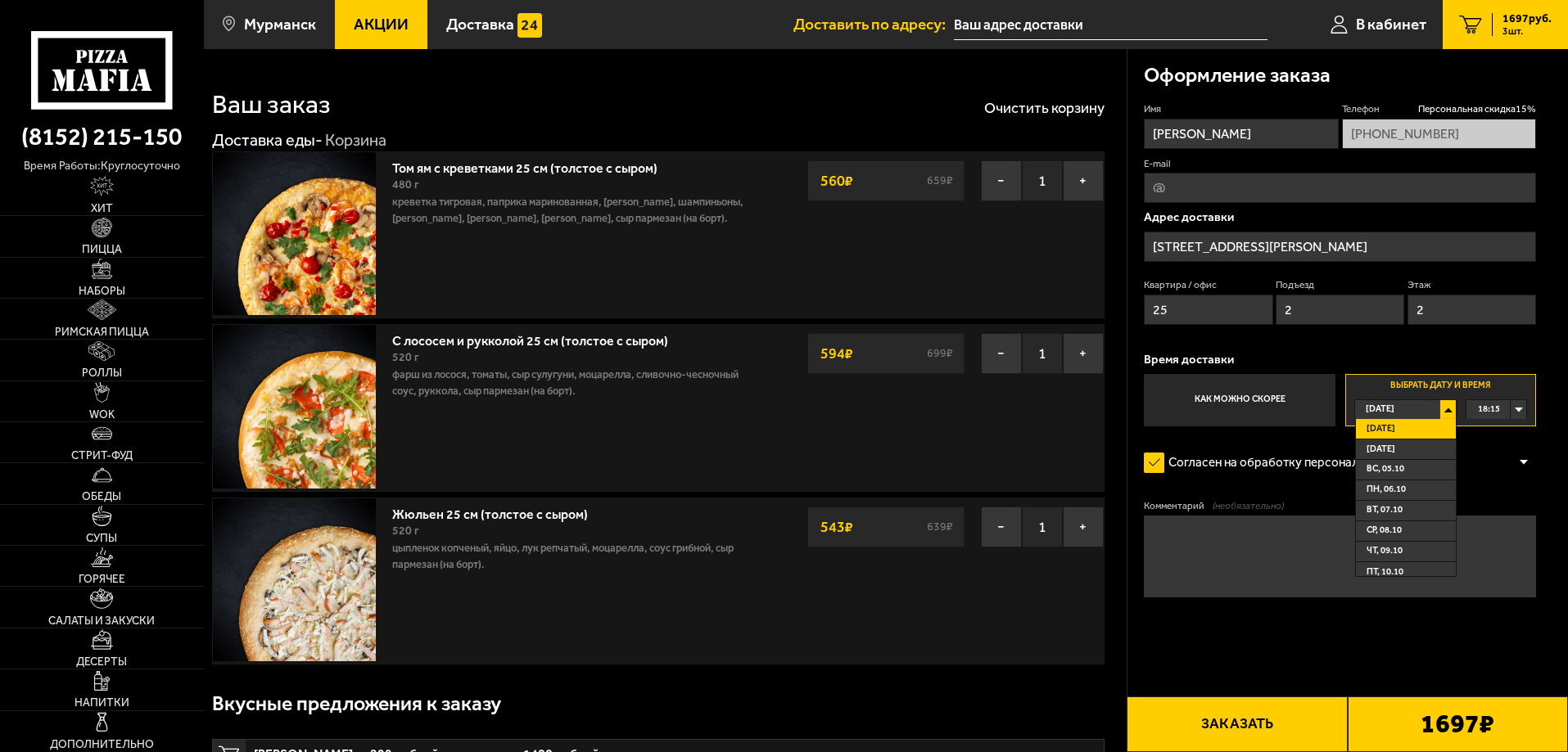
click at [1433, 427] on li "[DATE]" at bounding box center [1405, 429] width 100 height 21
click at [1503, 411] on div "18:15" at bounding box center [1496, 409] width 60 height 19
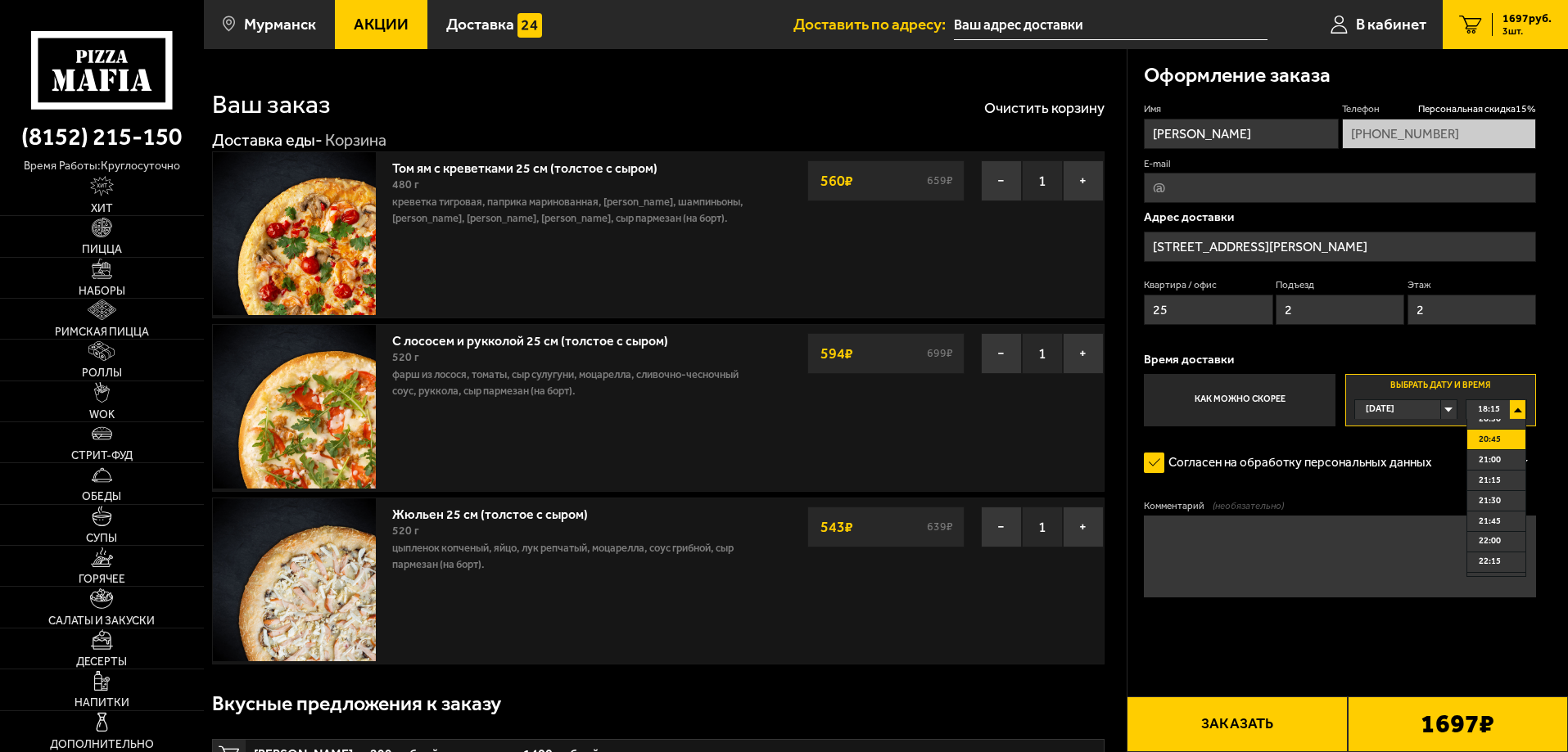
scroll to position [164, 0]
click at [1499, 490] on span "21:00" at bounding box center [1490, 490] width 22 height 19
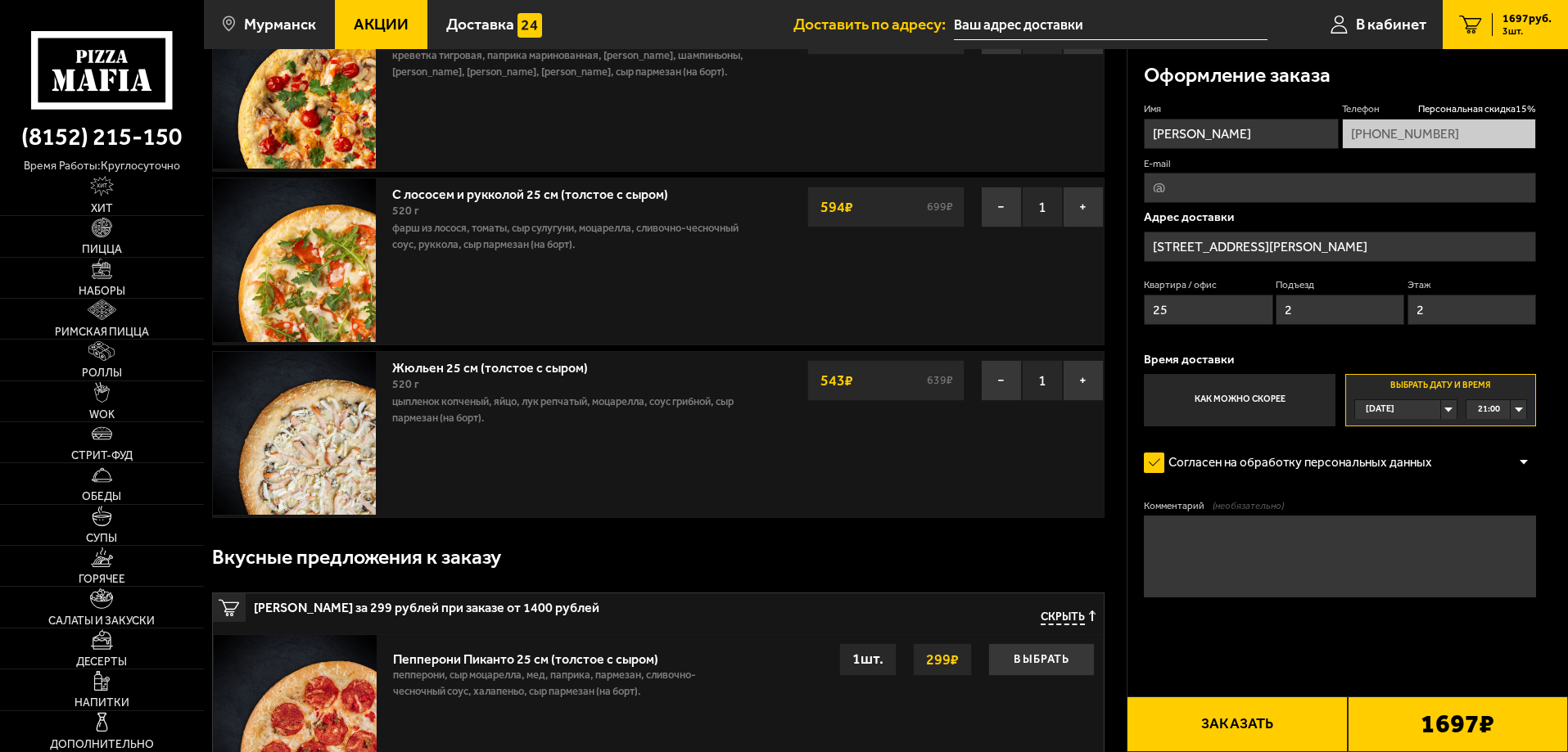
scroll to position [0, 0]
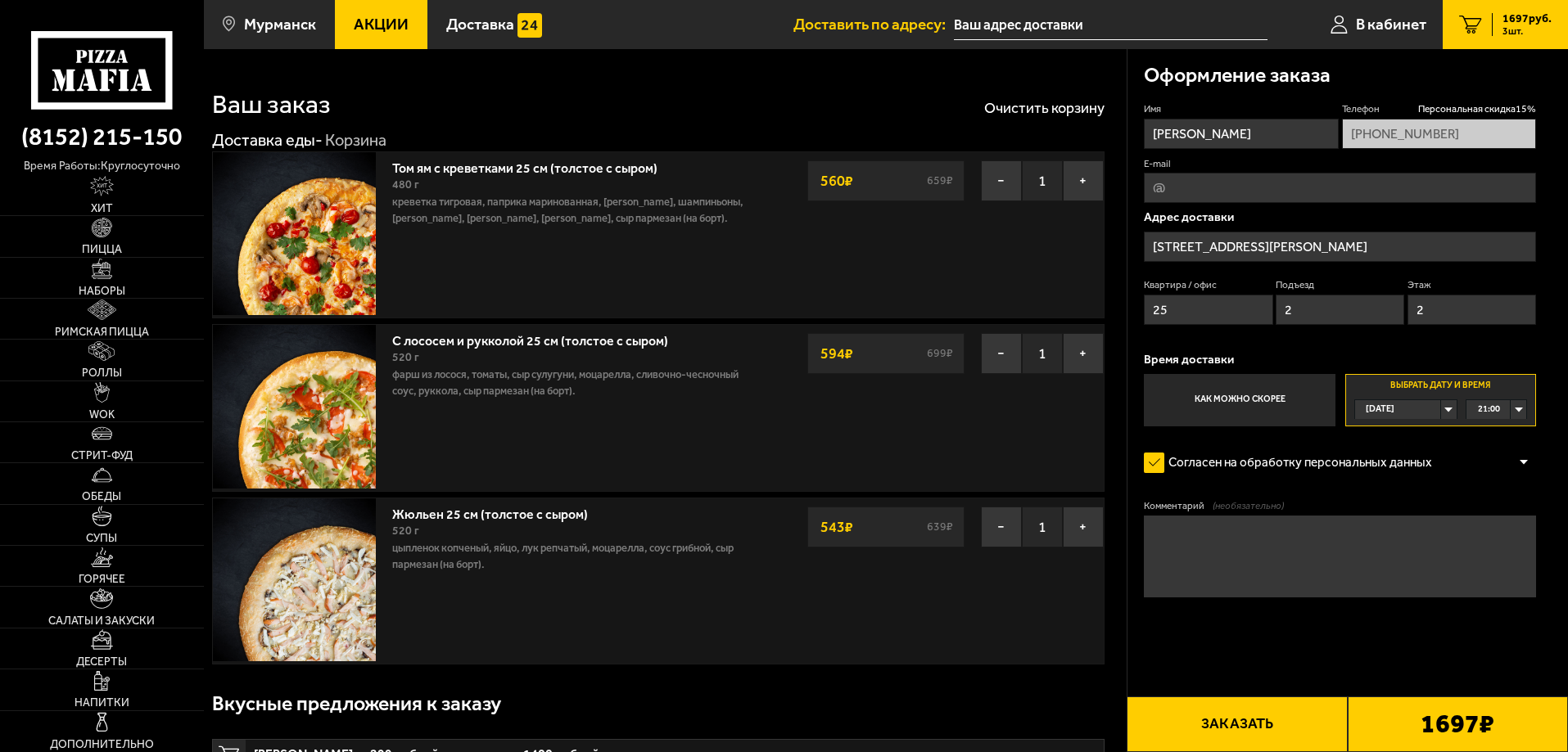
click at [1338, 194] on input "E-mail" at bounding box center [1340, 188] width 392 height 30
type input "[EMAIL_ADDRESS][DOMAIN_NAME]"
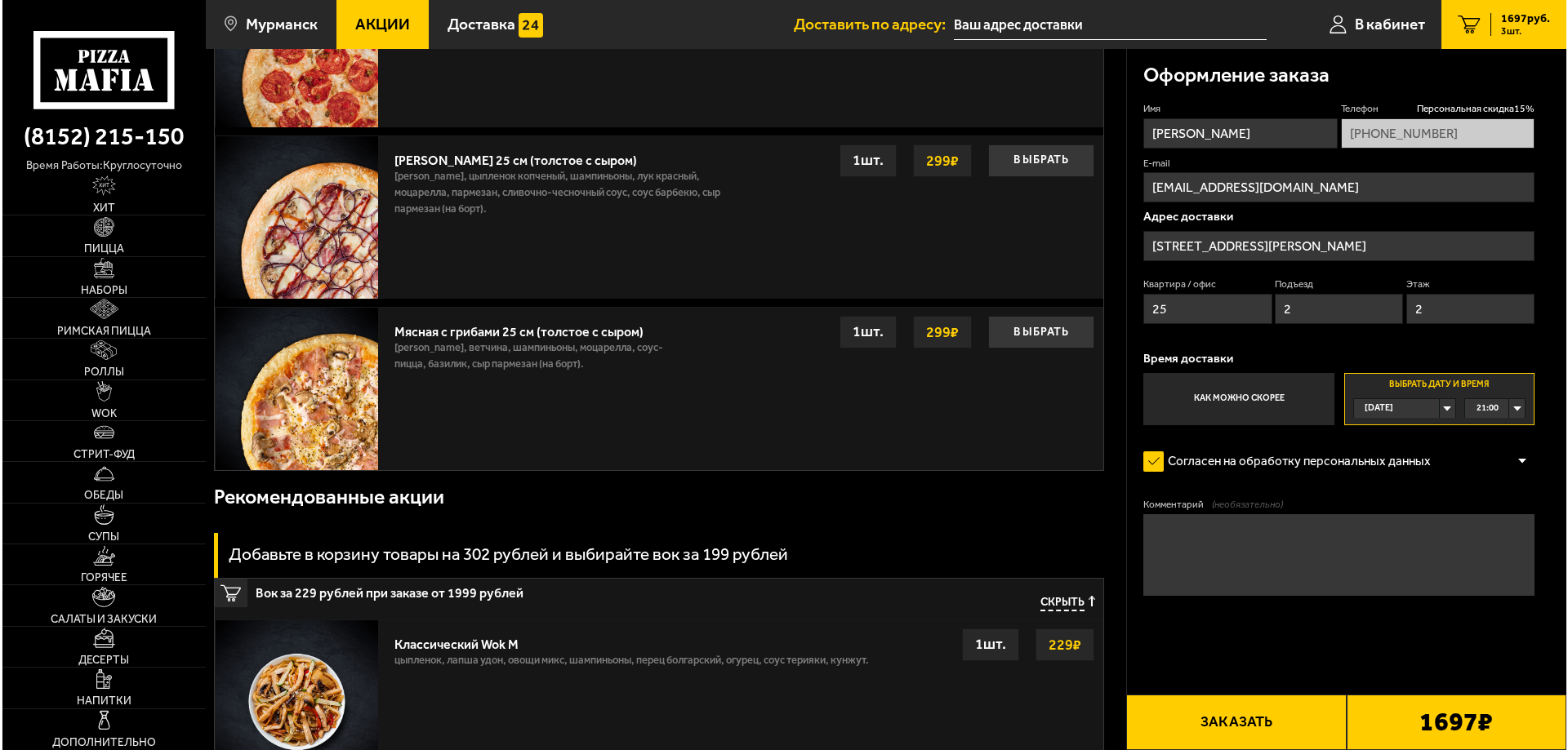
scroll to position [817, 0]
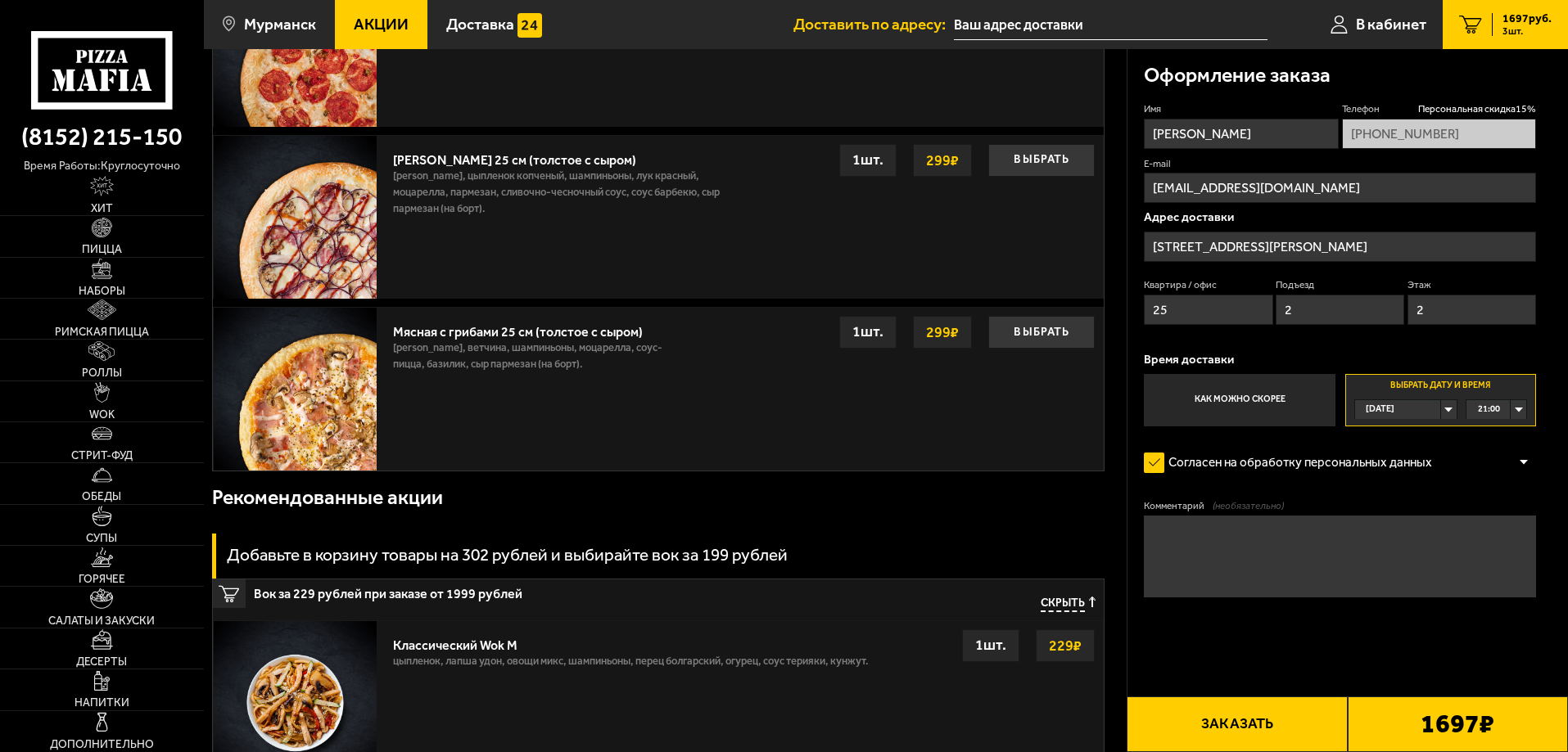
click at [1268, 722] on button "Заказать" at bounding box center [1237, 725] width 220 height 56
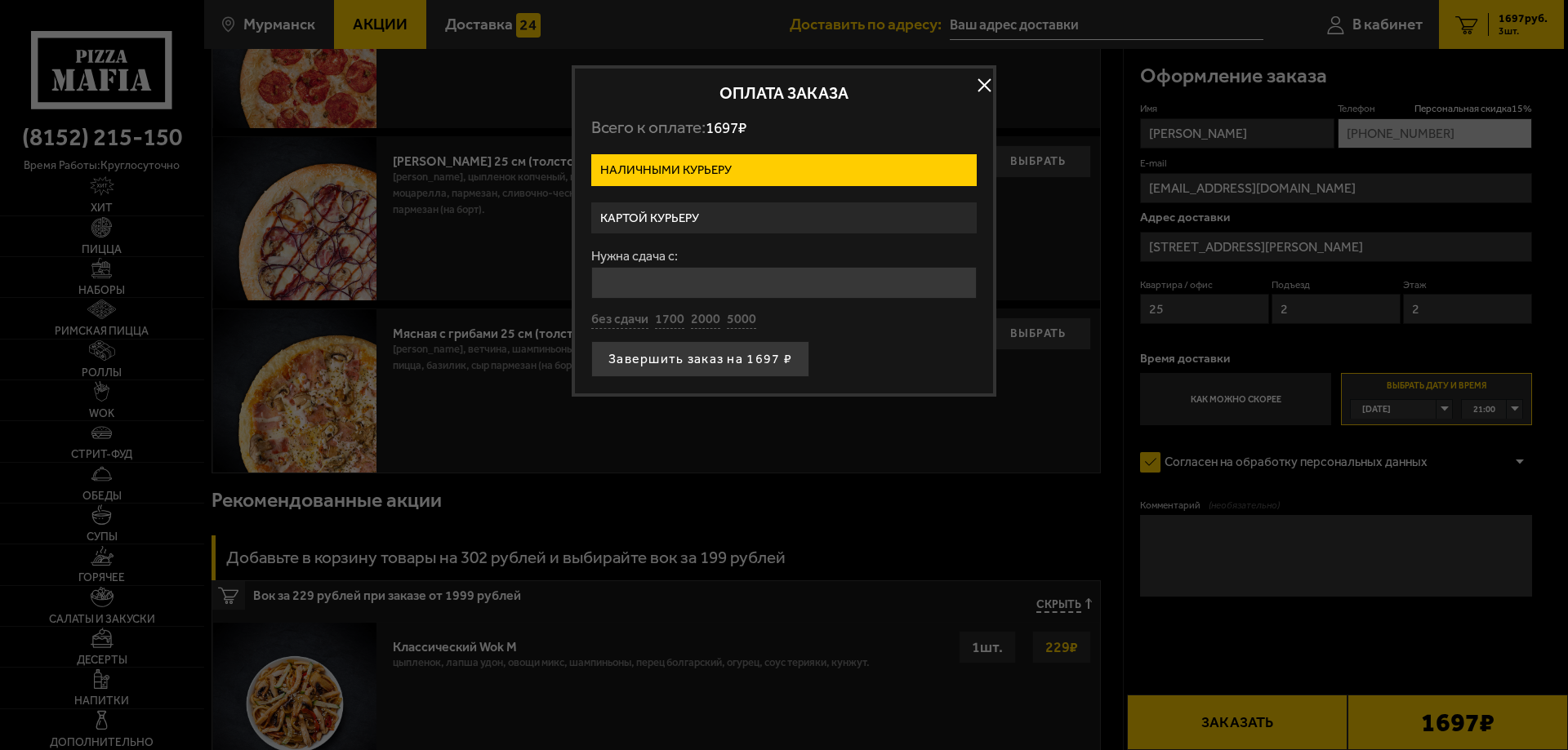
click at [720, 222] on label "Картой курьеру" at bounding box center [783, 219] width 385 height 32
click at [0, 0] on input "Картой курьеру" at bounding box center [0, 0] width 0 height 0
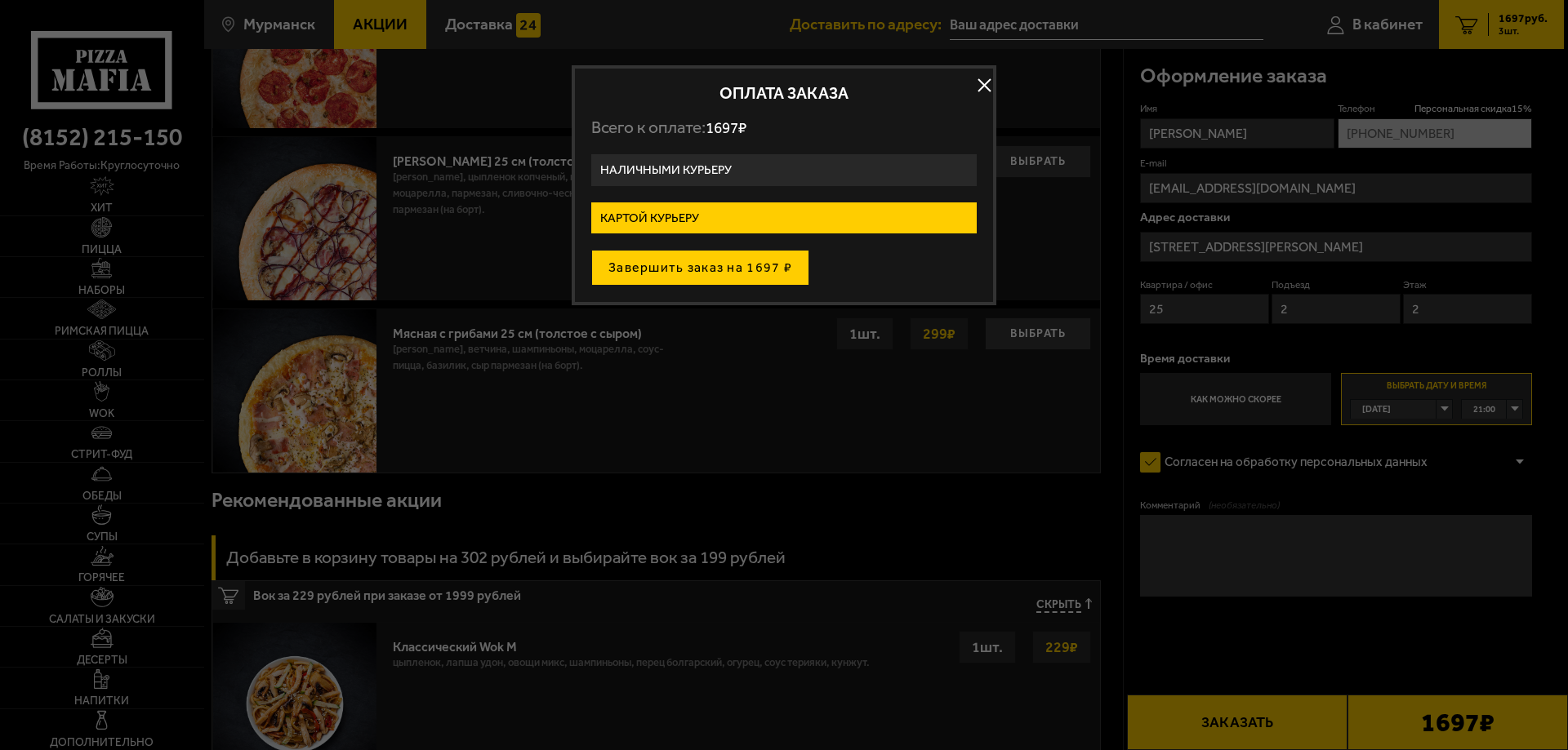
click at [721, 267] on button "Завершить заказ на 1697 ₽" at bounding box center [699, 268] width 218 height 36
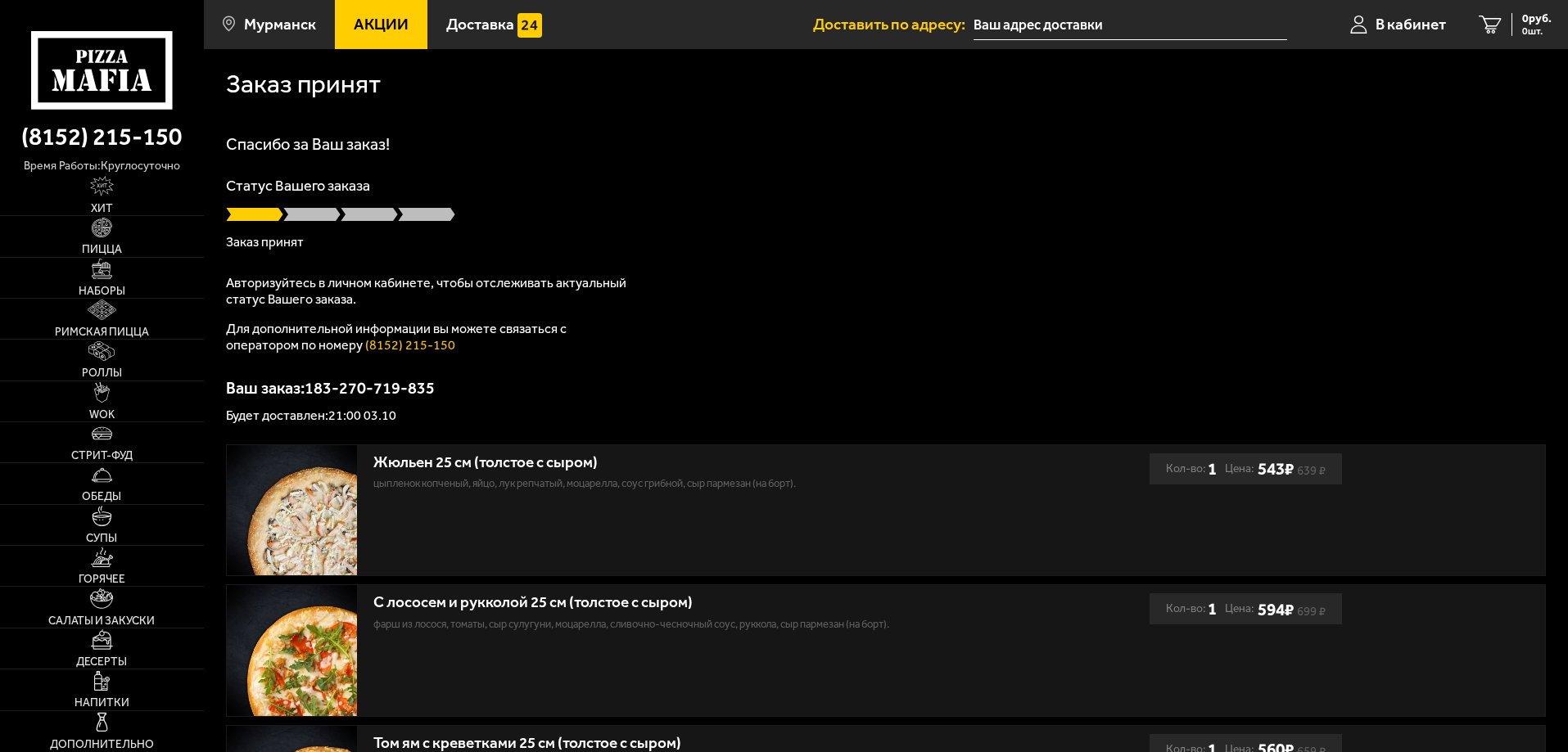
scroll to position [245, 0]
